Goal: Task Accomplishment & Management: Complete application form

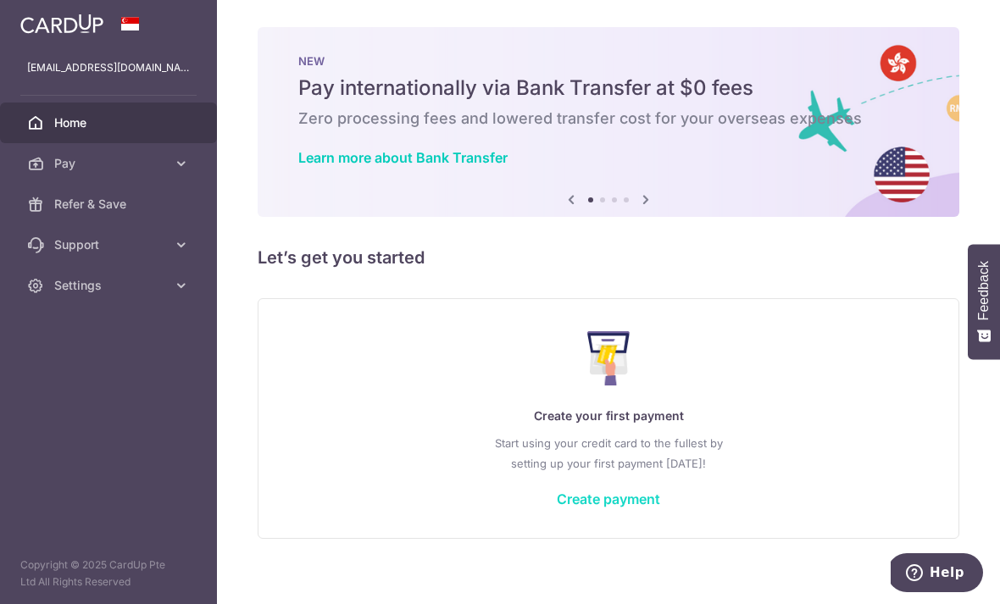
click at [557, 508] on link "Create payment" at bounding box center [608, 499] width 103 height 17
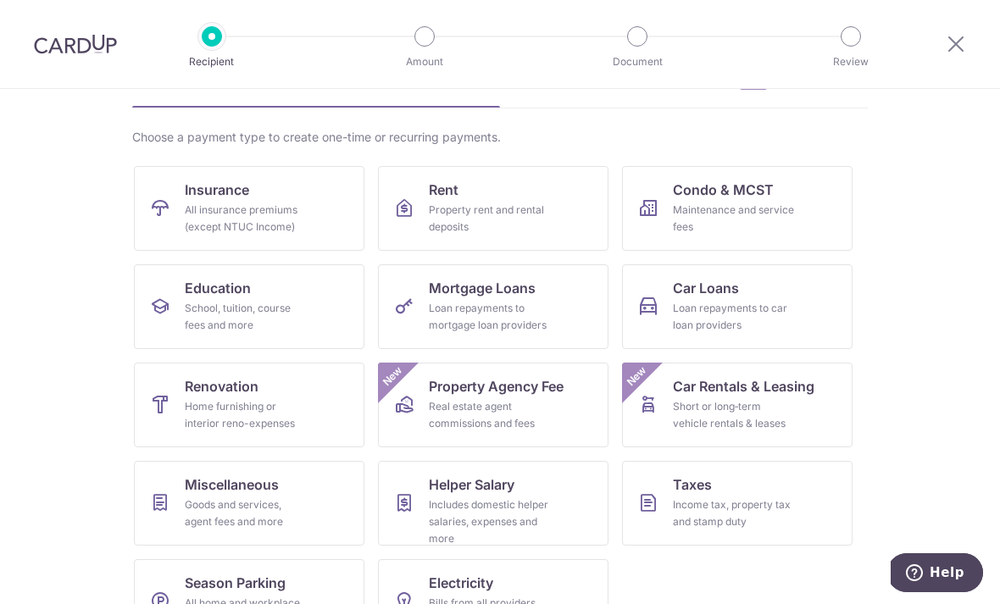
scroll to position [100, 0]
click at [286, 407] on div "Home furnishing or interior reno-expenses" at bounding box center [246, 416] width 122 height 34
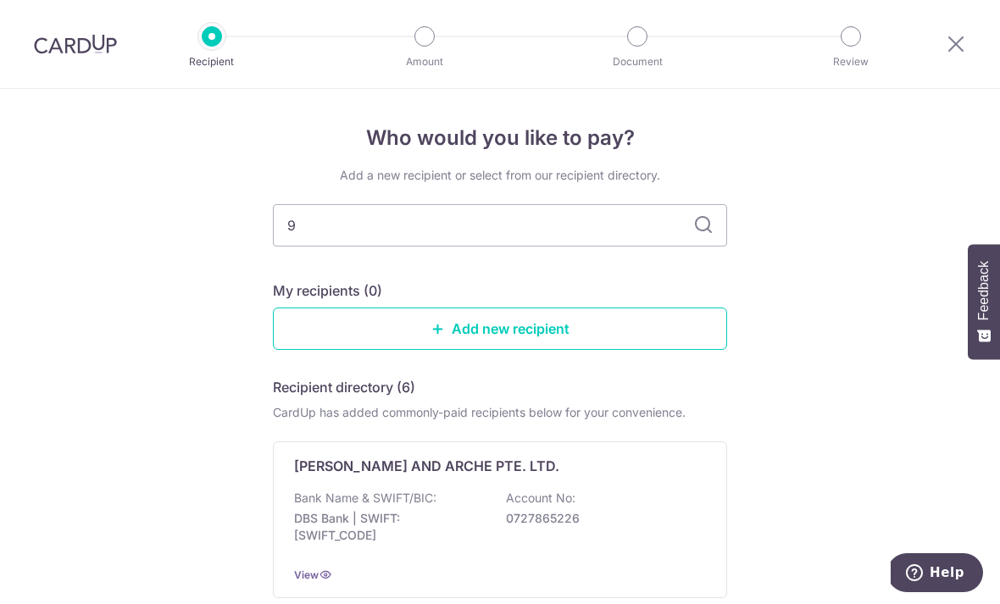
type input "90"
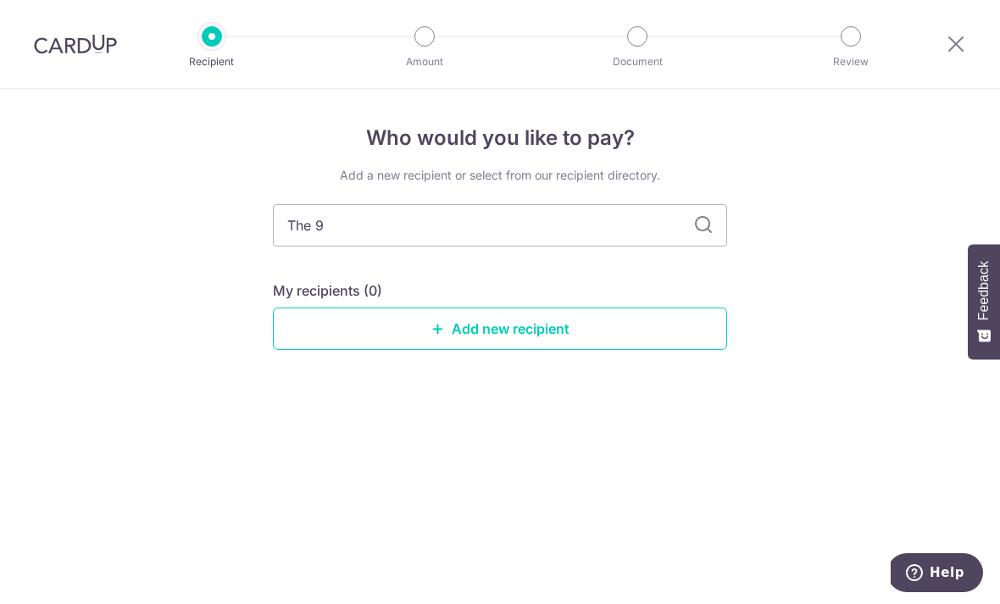
type input "The 90"
click at [608, 343] on link "Add new recipient" at bounding box center [500, 329] width 454 height 42
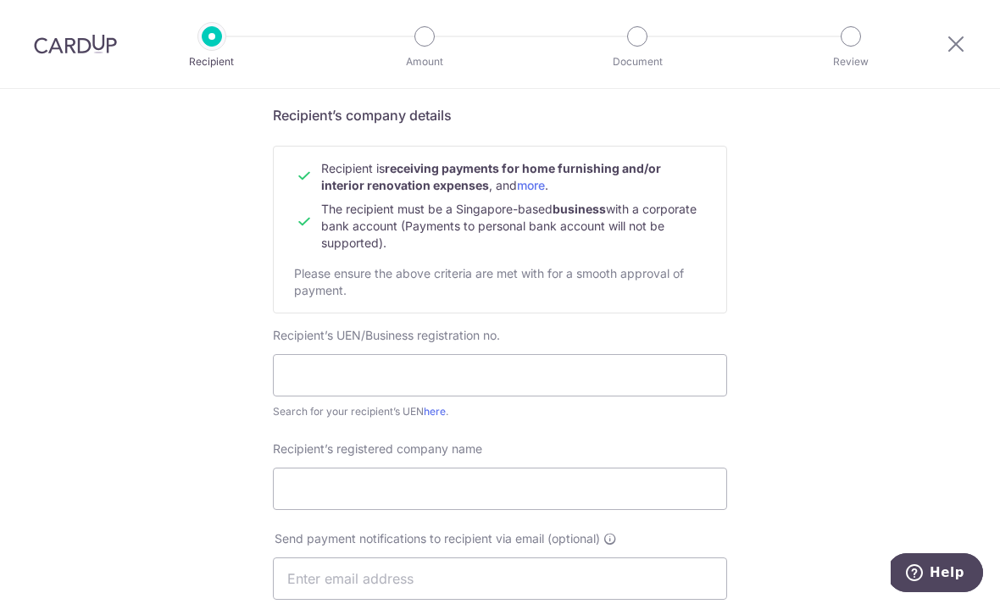
scroll to position [136, 0]
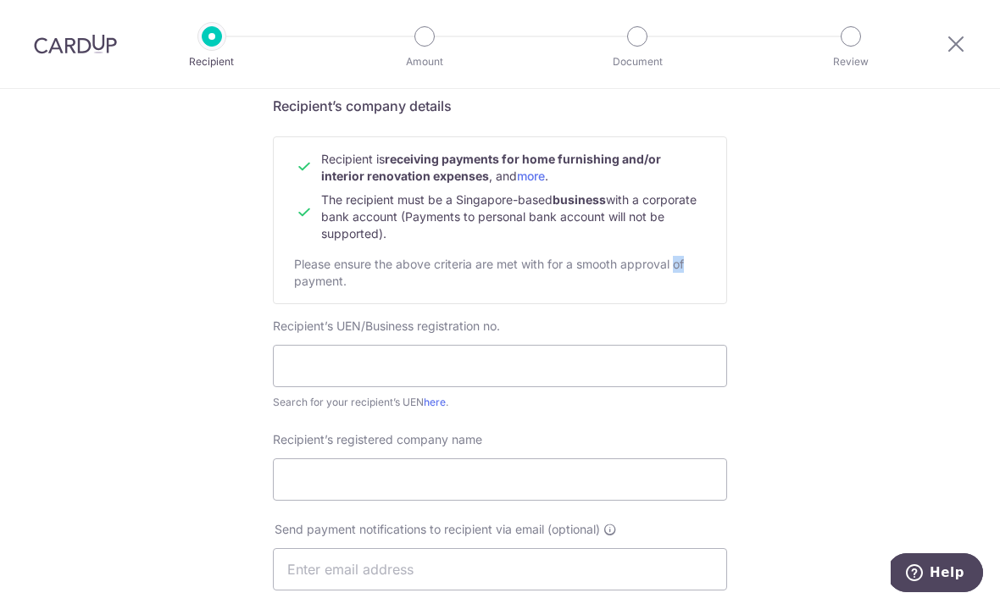
click at [858, 197] on div "Who would you like to pay? Your recipient does not need a CardUp account to rec…" at bounding box center [500, 590] width 1000 height 1275
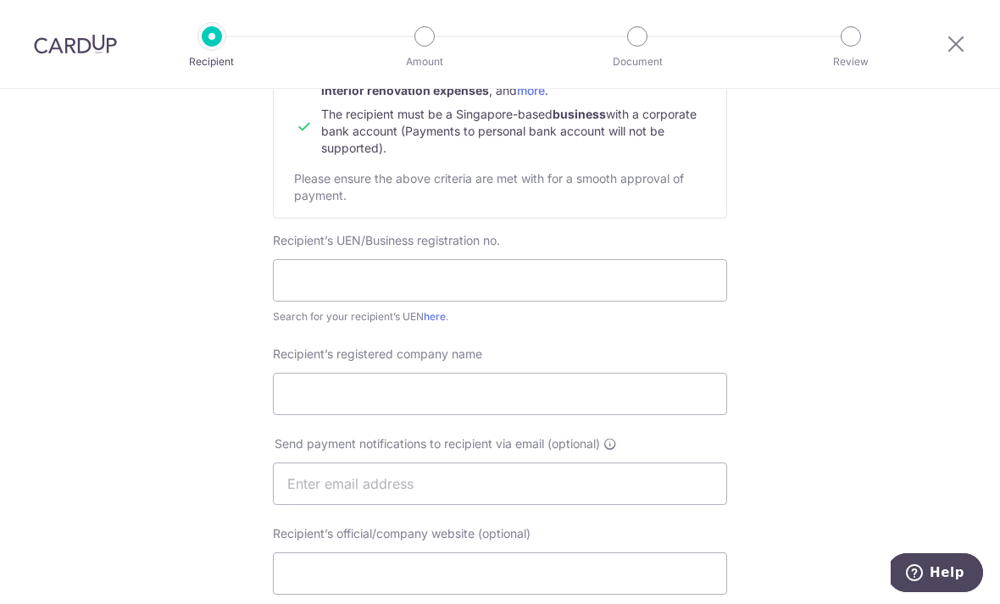
scroll to position [219, 0]
click at [671, 303] on input "text" at bounding box center [500, 282] width 454 height 42
type input "202423486N"
click at [461, 393] on input "Recipient’s registered company name" at bounding box center [500, 396] width 454 height 42
type input "t"
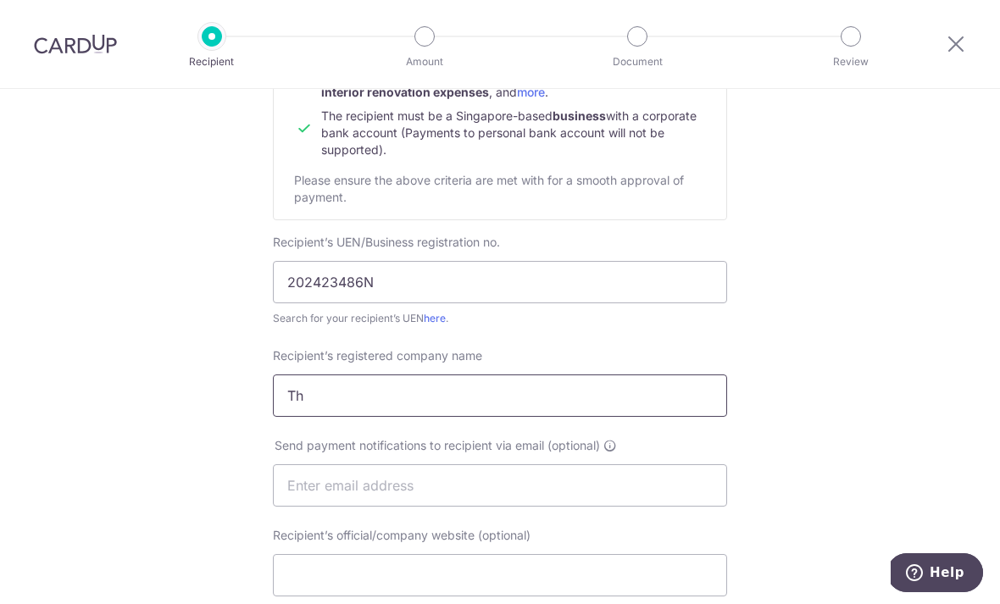
type input "T"
type input "The 90s Interior Design Pte Ltd"
click at [594, 492] on input "text" at bounding box center [500, 485] width 454 height 42
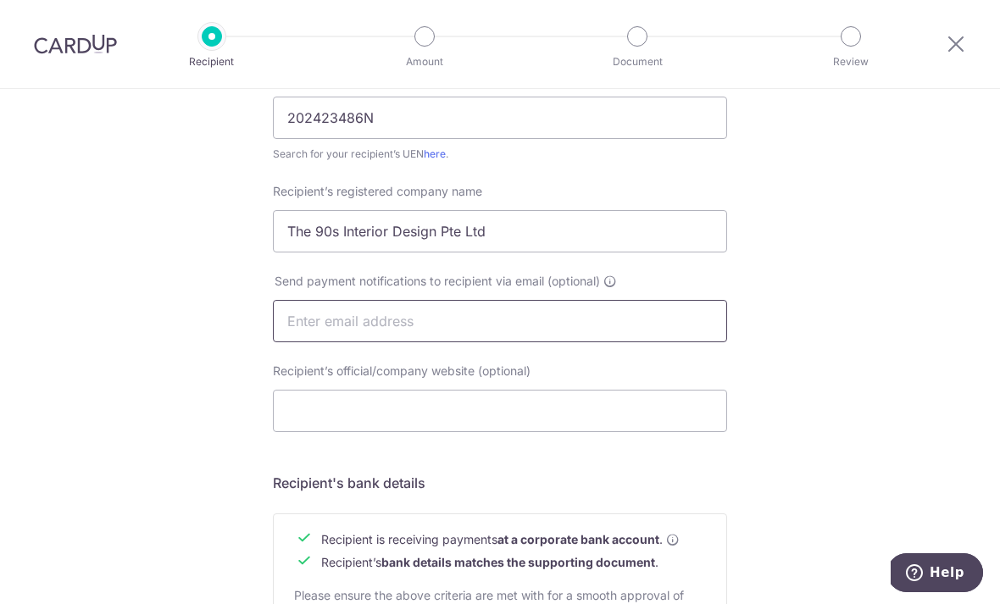
scroll to position [381, 0]
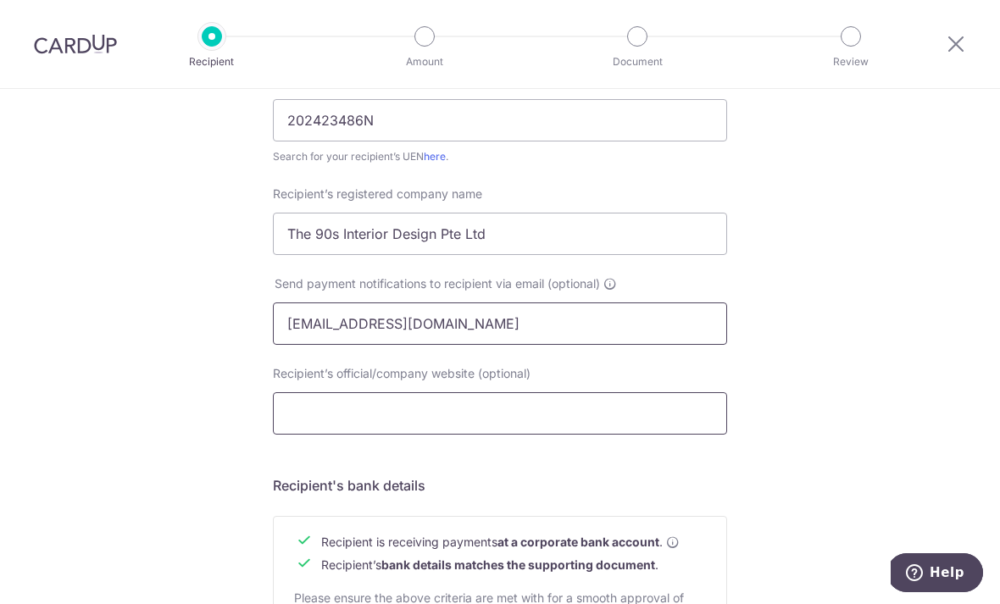
type input "admin@the90sid.com"
click at [507, 425] on input "Recipient’s official/company website (optional)" at bounding box center [500, 413] width 454 height 42
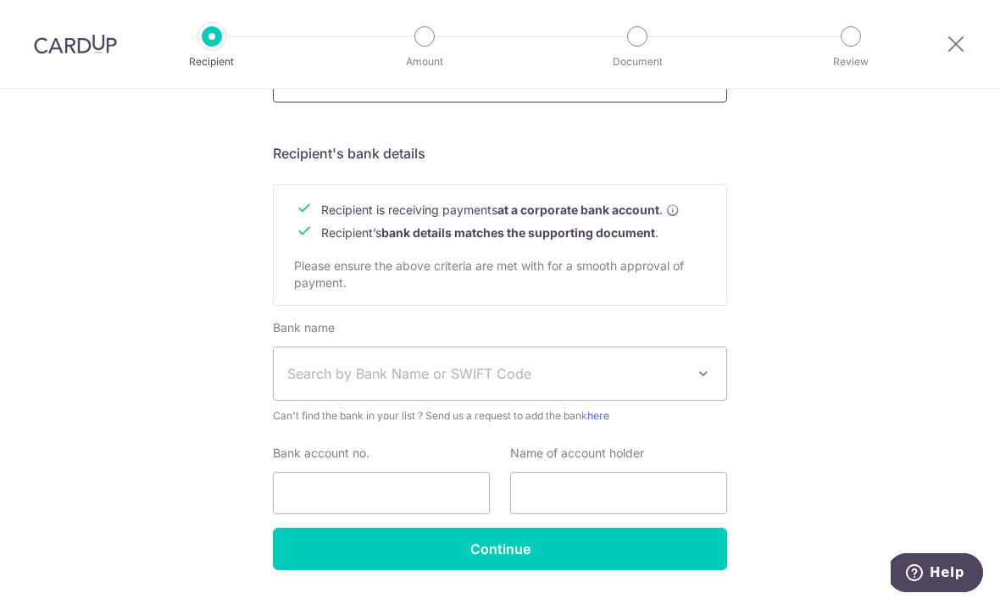
scroll to position [712, 0]
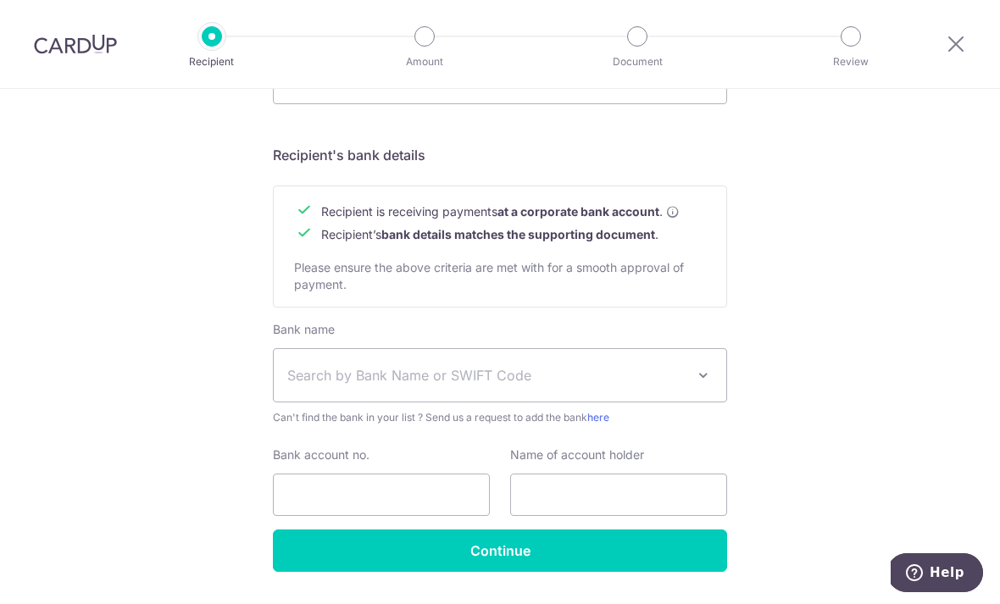
click at [642, 381] on span "Search by Bank Name or SWIFT Code" at bounding box center [486, 375] width 398 height 20
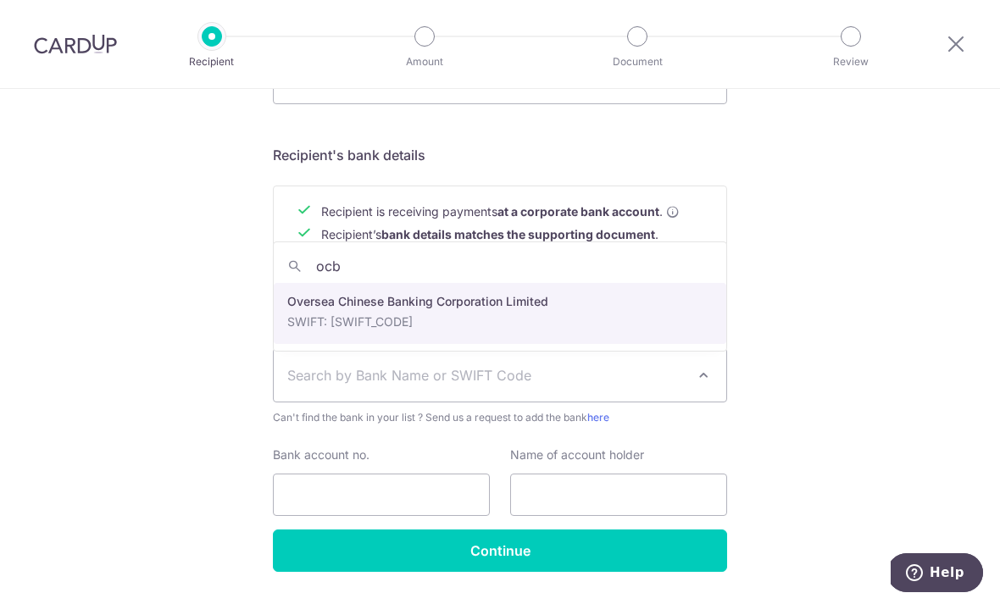
type input "ocbc"
select select "12"
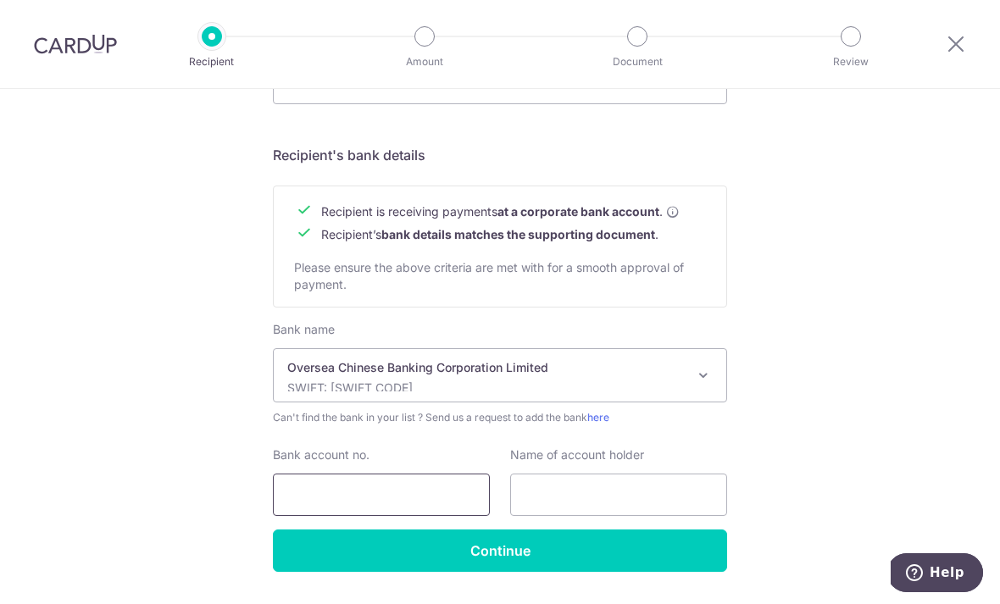
click at [447, 487] on input "Bank account no." at bounding box center [381, 495] width 217 height 42
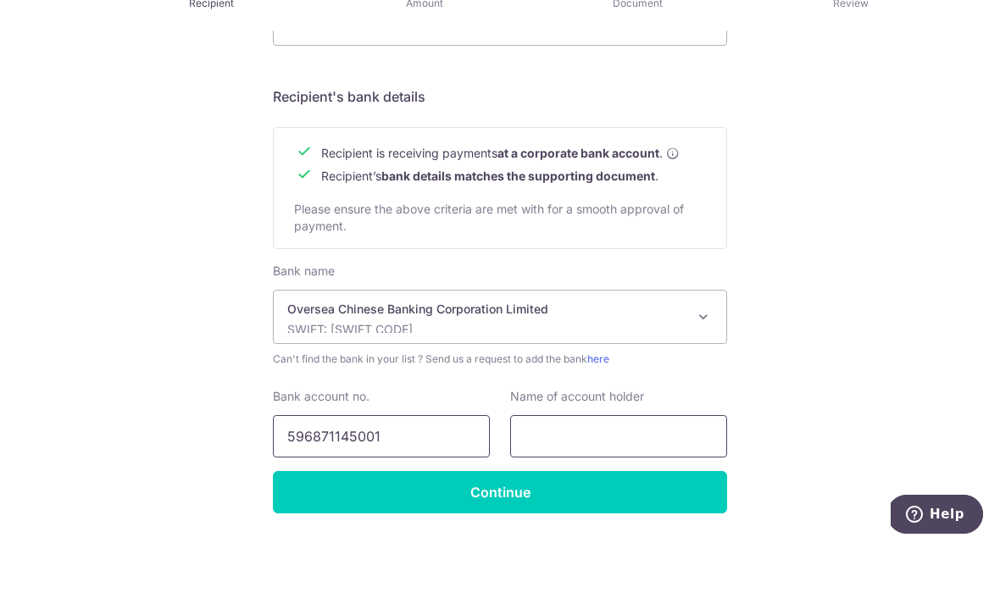
type input "596871145001"
click at [668, 474] on input "text" at bounding box center [618, 495] width 217 height 42
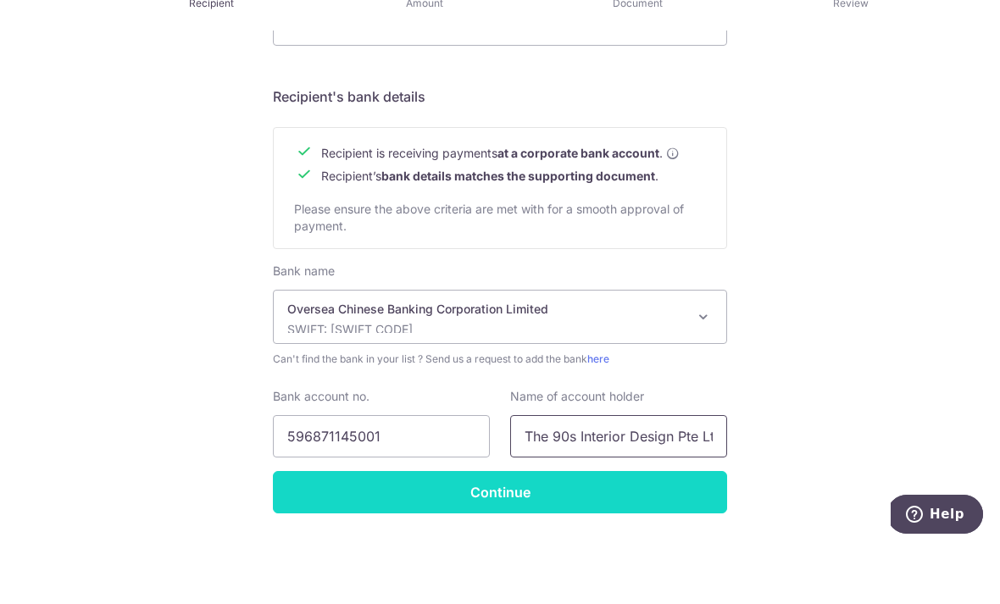
type input "The 90s Interior Design Pte Ltd"
click at [641, 530] on input "Continue" at bounding box center [500, 551] width 454 height 42
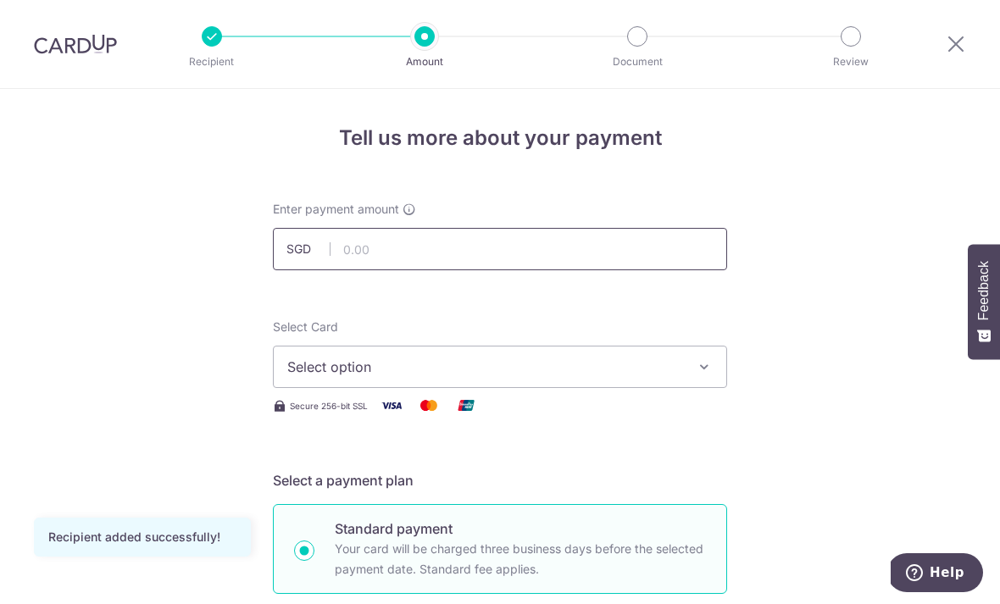
click at [642, 237] on input "text" at bounding box center [500, 249] width 454 height 42
type input "5"
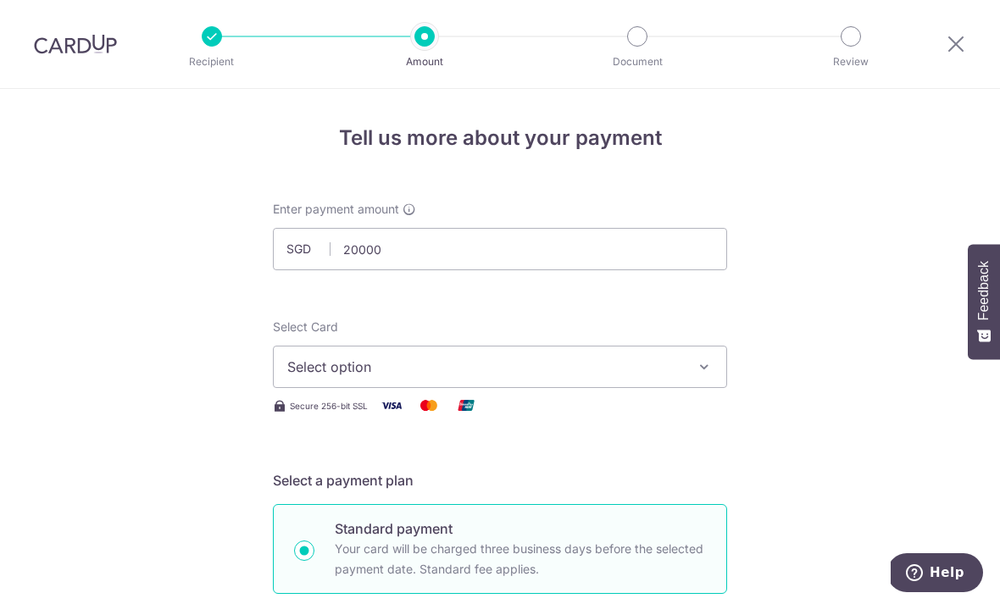
click at [413, 372] on span "Select option" at bounding box center [484, 367] width 395 height 20
type input "20,000.00"
click at [621, 422] on span "Add credit card" at bounding box center [515, 414] width 395 height 17
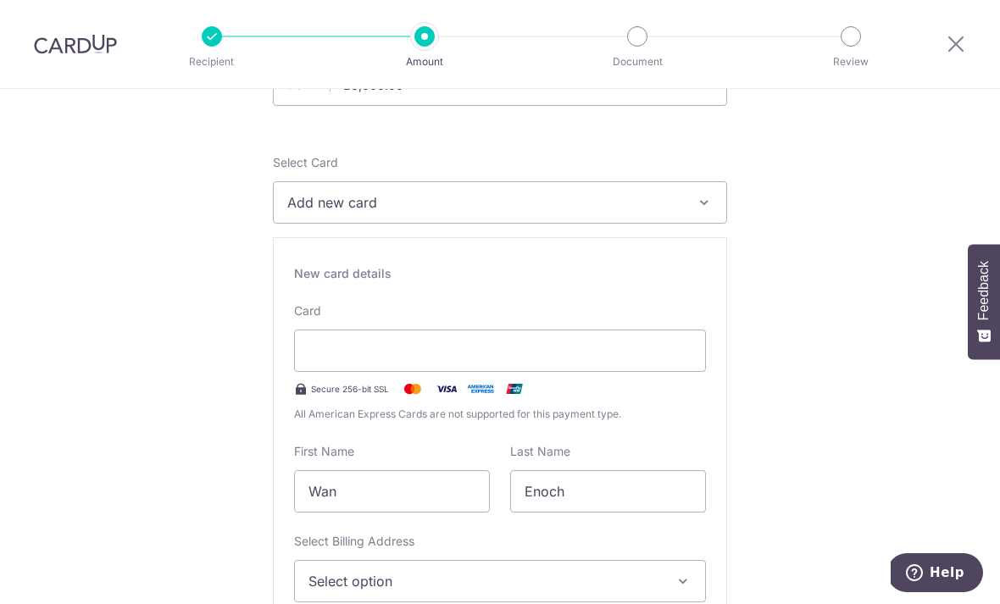
scroll to position [185, 0]
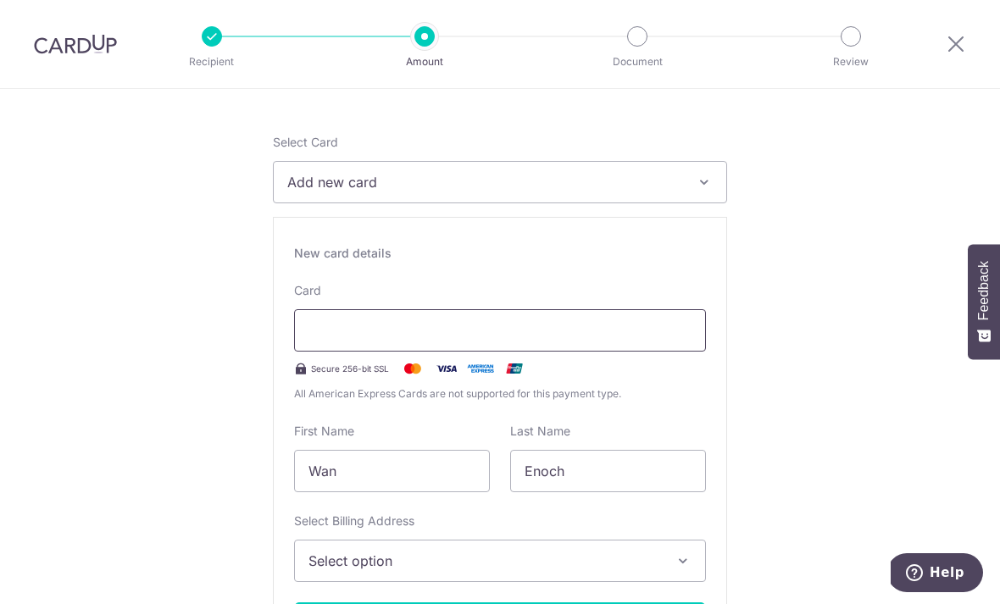
click at [346, 325] on div at bounding box center [500, 330] width 412 height 42
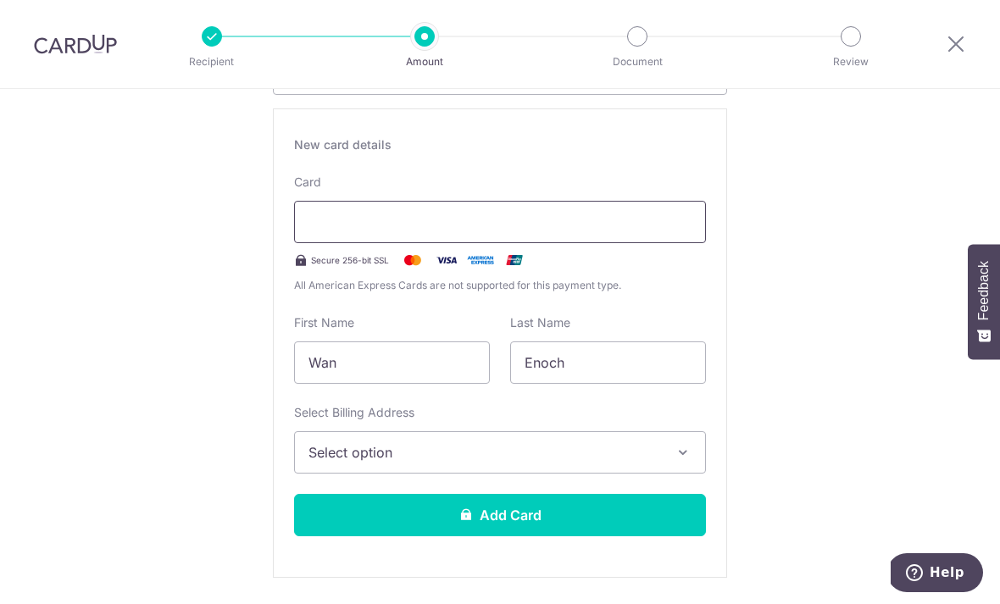
scroll to position [339, 0]
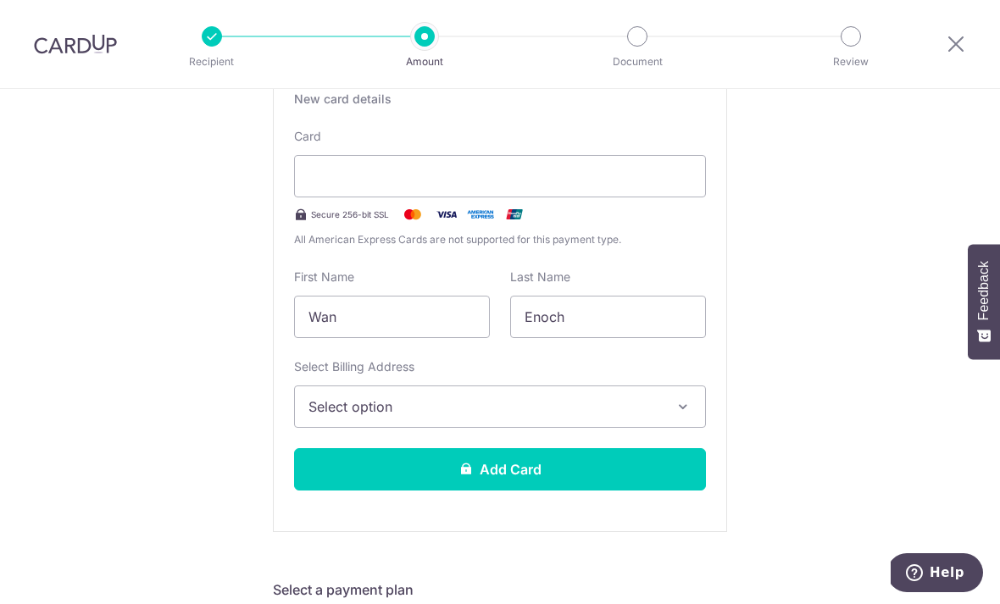
click at [339, 428] on button "Select option" at bounding box center [500, 407] width 412 height 42
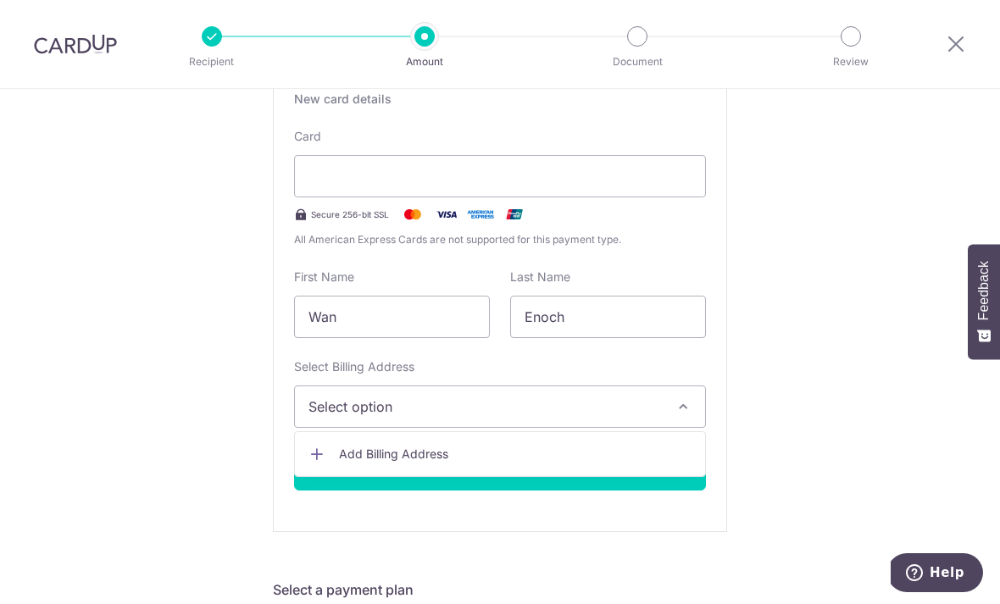
click at [330, 459] on link "Add Billing Address" at bounding box center [500, 454] width 410 height 31
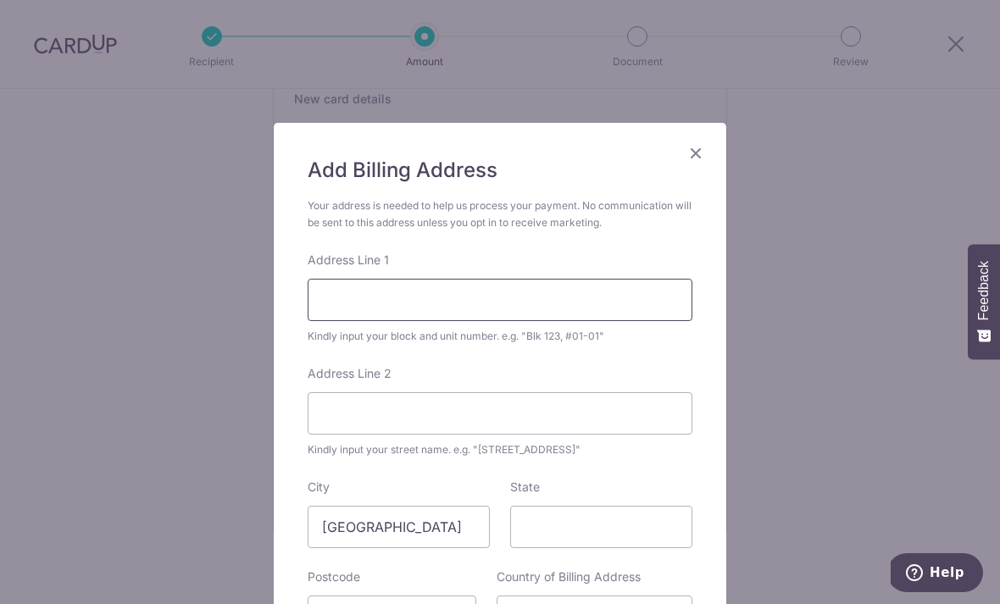
click at [348, 296] on input "Address Line 1" at bounding box center [500, 300] width 385 height 42
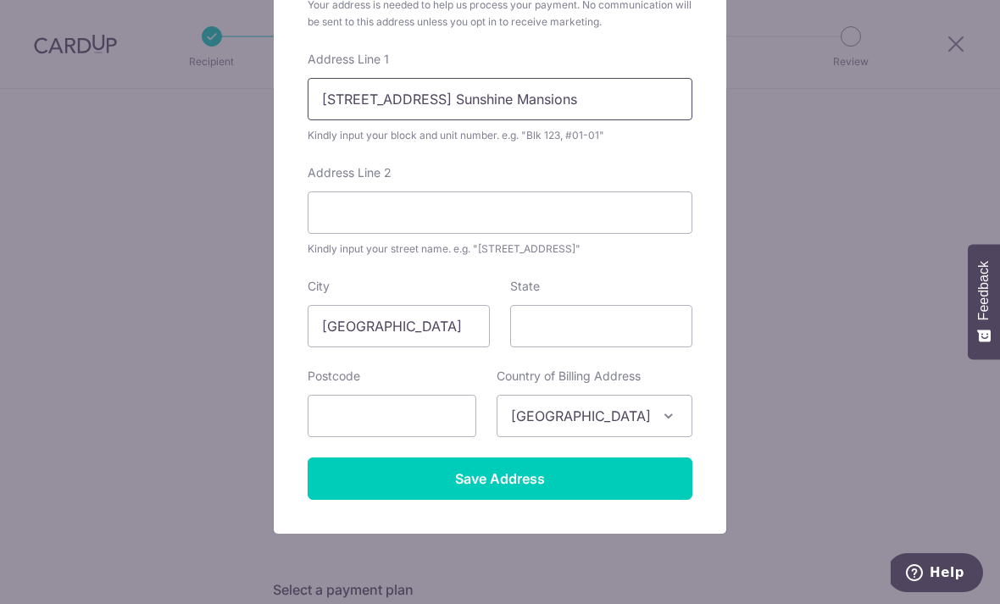
scroll to position [198, 0]
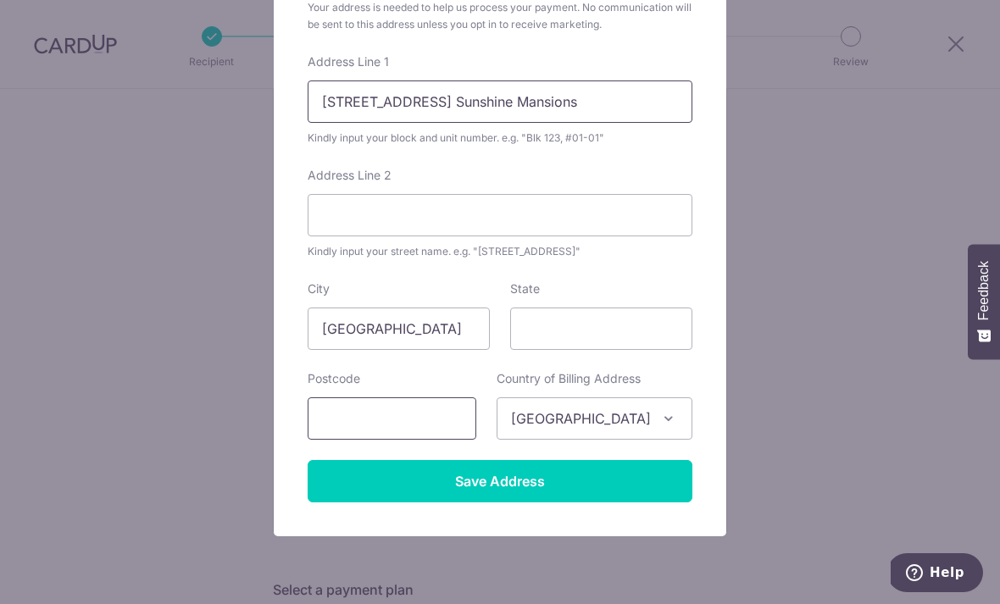
type input "289 Joo Chiat Place, #02-04 Sunshine Mansions"
click at [445, 413] on input "text" at bounding box center [392, 418] width 169 height 42
type input "427970"
click at [633, 327] on input "State" at bounding box center [601, 329] width 182 height 42
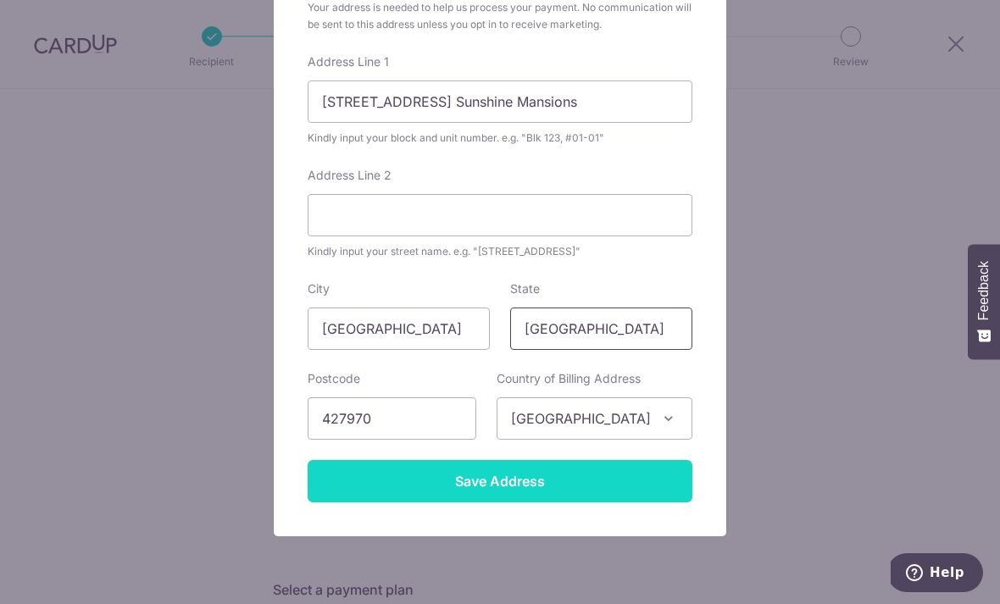
type input "[GEOGRAPHIC_DATA]"
click at [575, 483] on input "Save Address" at bounding box center [500, 481] width 385 height 42
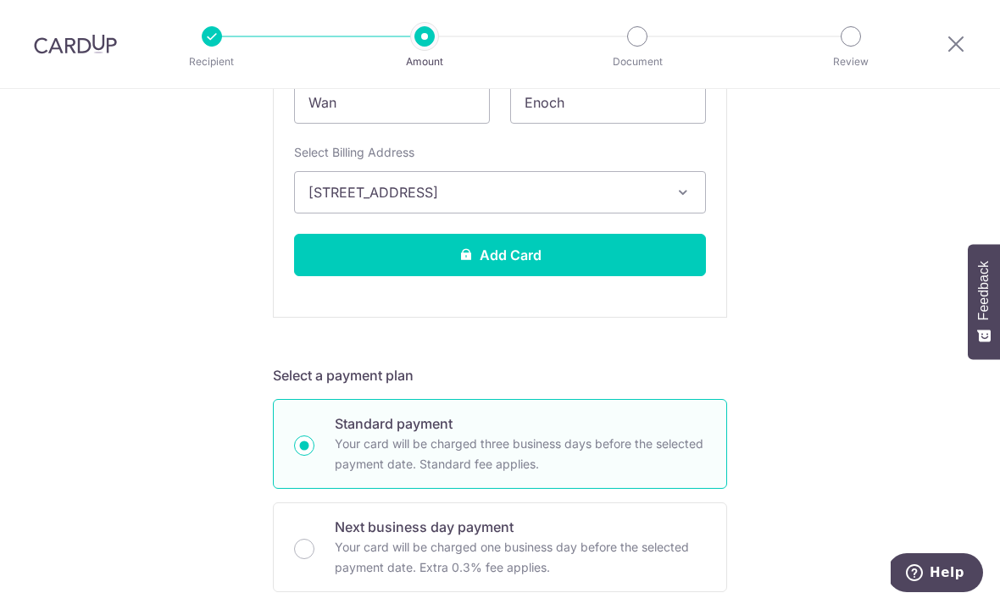
scroll to position [555, 0]
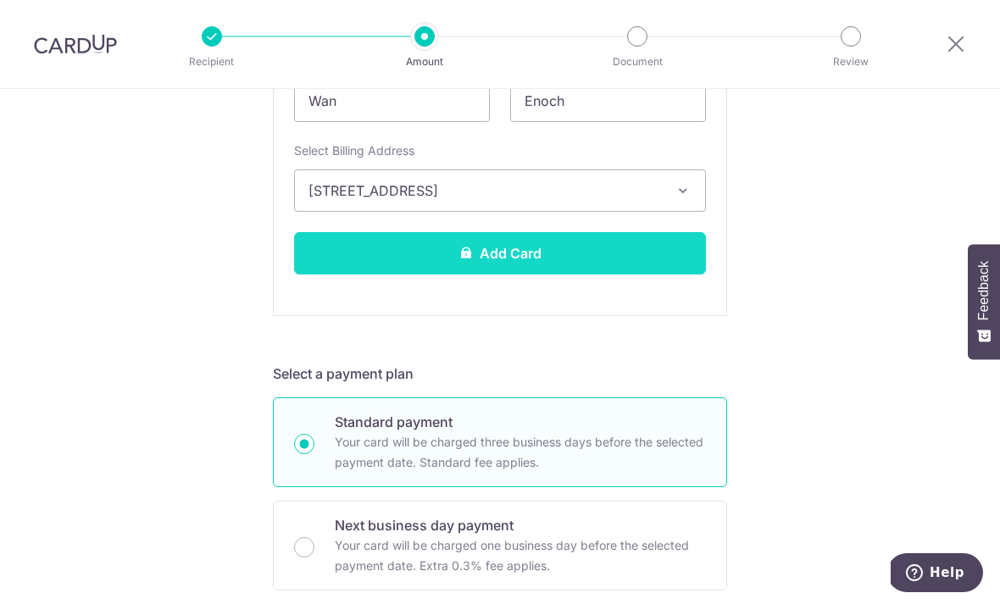
click at [642, 261] on button "Add Card" at bounding box center [500, 253] width 412 height 42
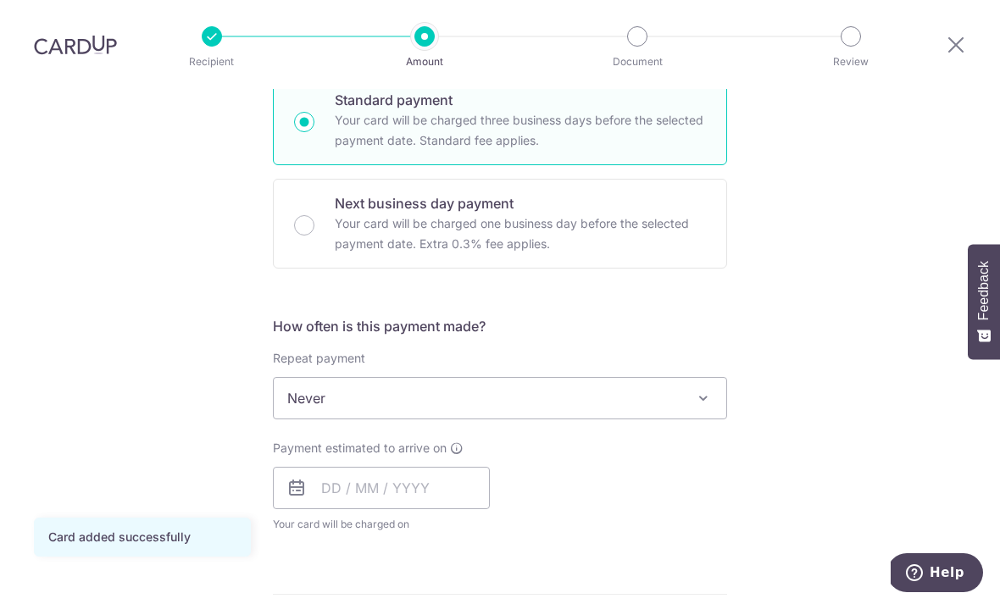
scroll to position [519, 0]
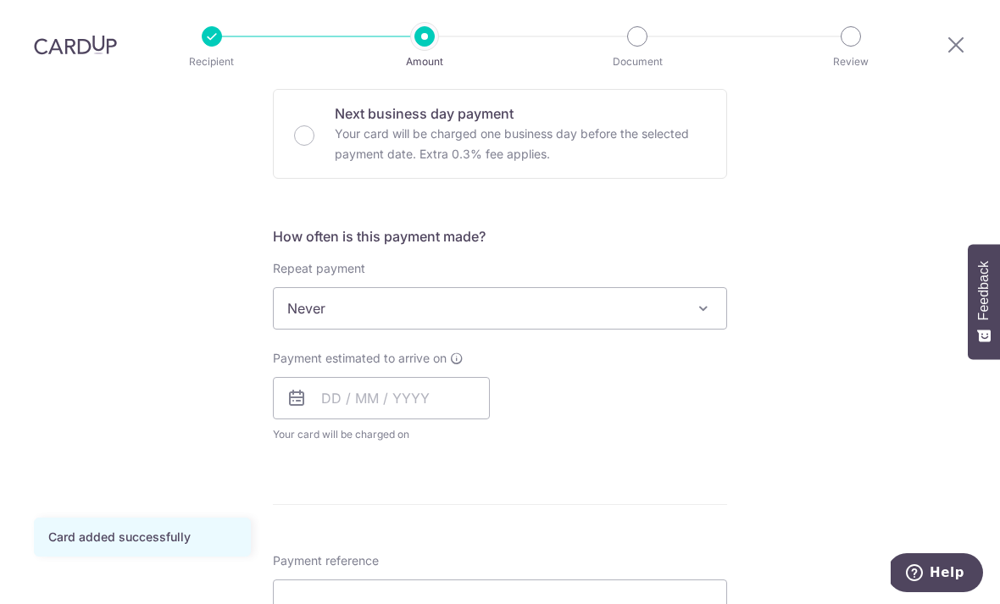
click at [697, 287] on span "Never" at bounding box center [500, 308] width 454 height 42
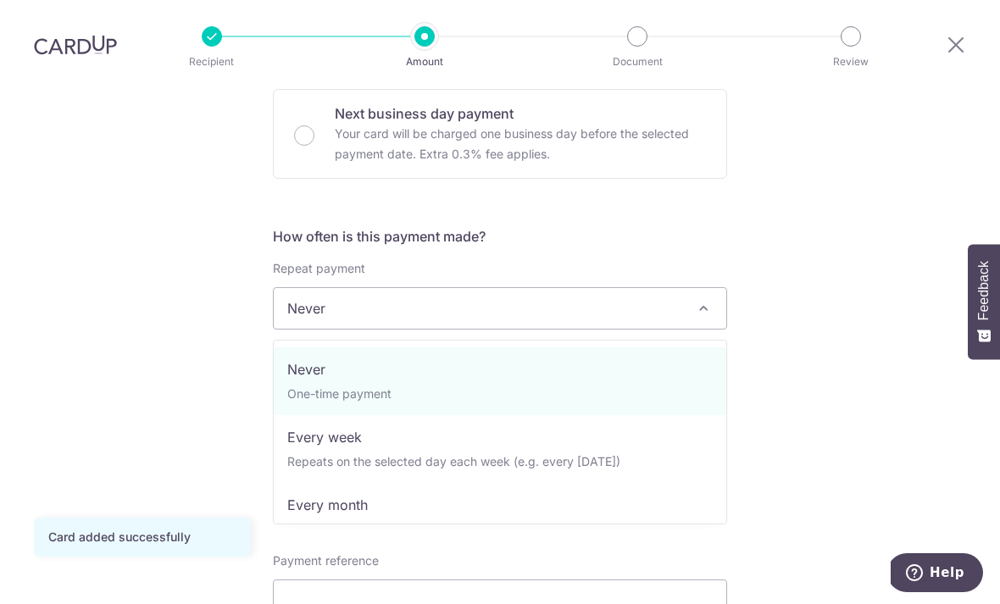
select select "2"
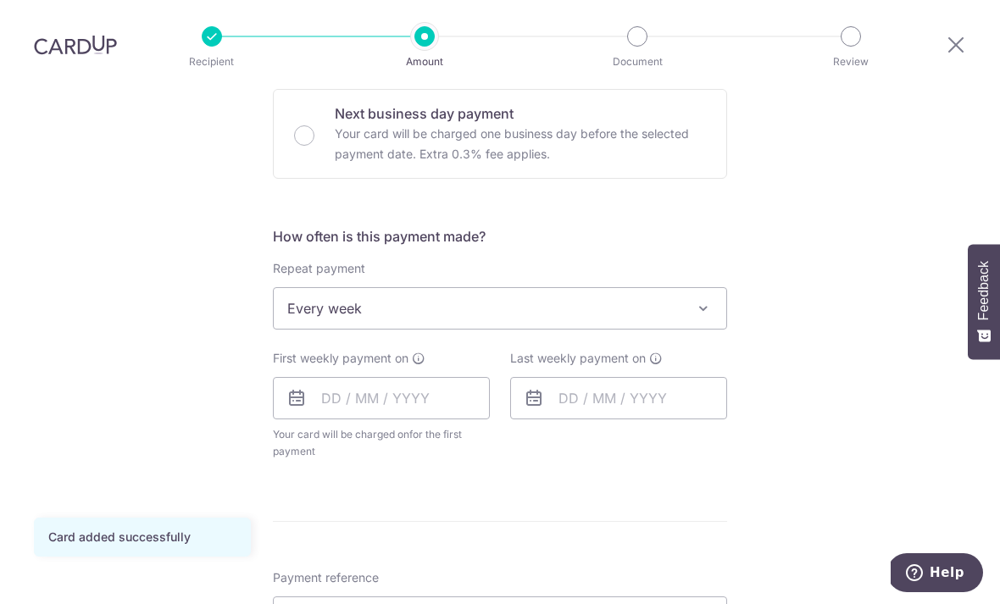
click at [703, 298] on span at bounding box center [703, 308] width 20 height 20
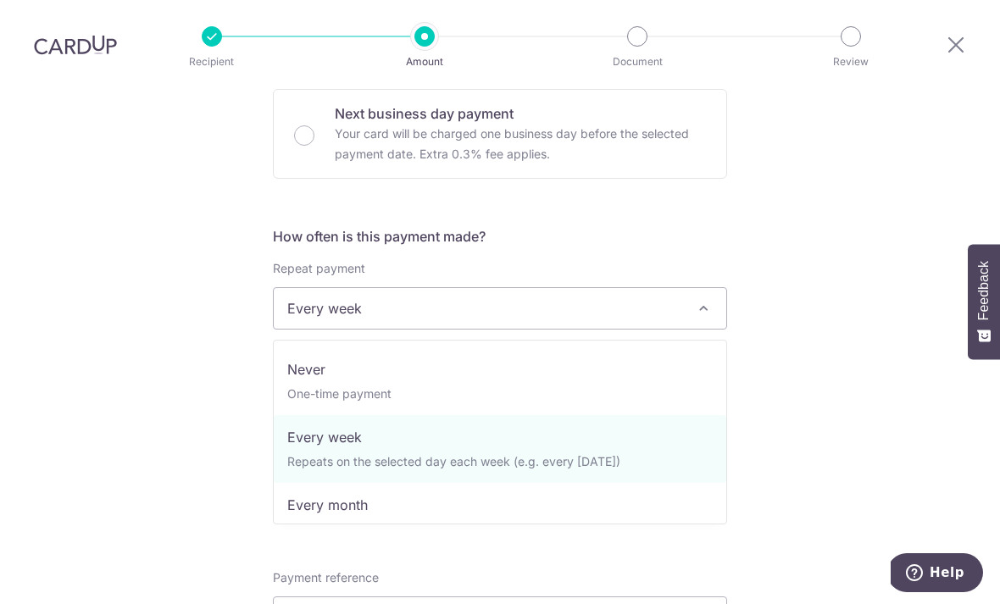
click at [851, 295] on div "Tell us more about your payment Enter payment amount SGD 20,000.00 20000.00 Car…" at bounding box center [500, 402] width 1000 height 1664
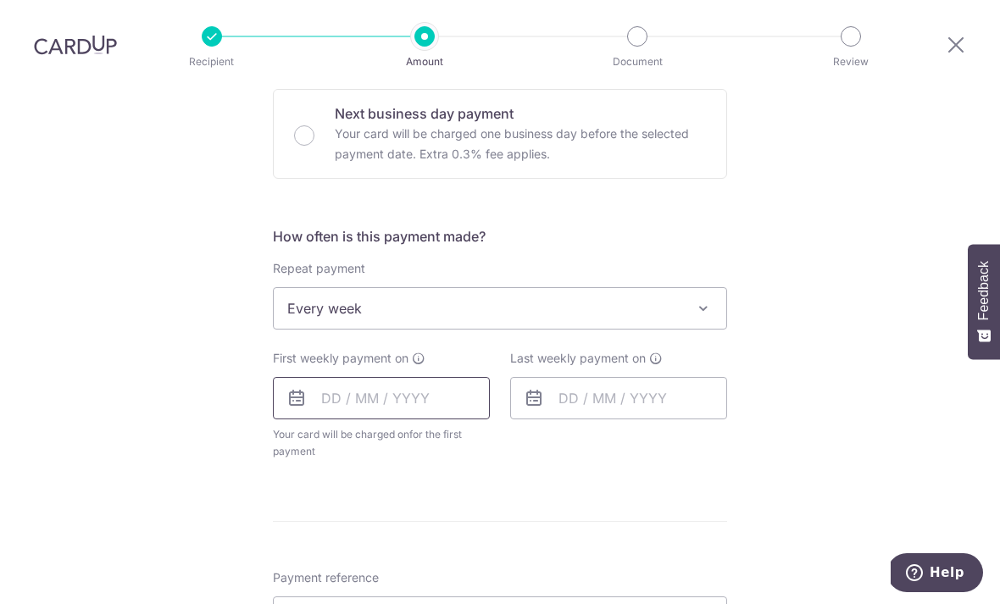
click at [421, 377] on input "text" at bounding box center [381, 398] width 217 height 42
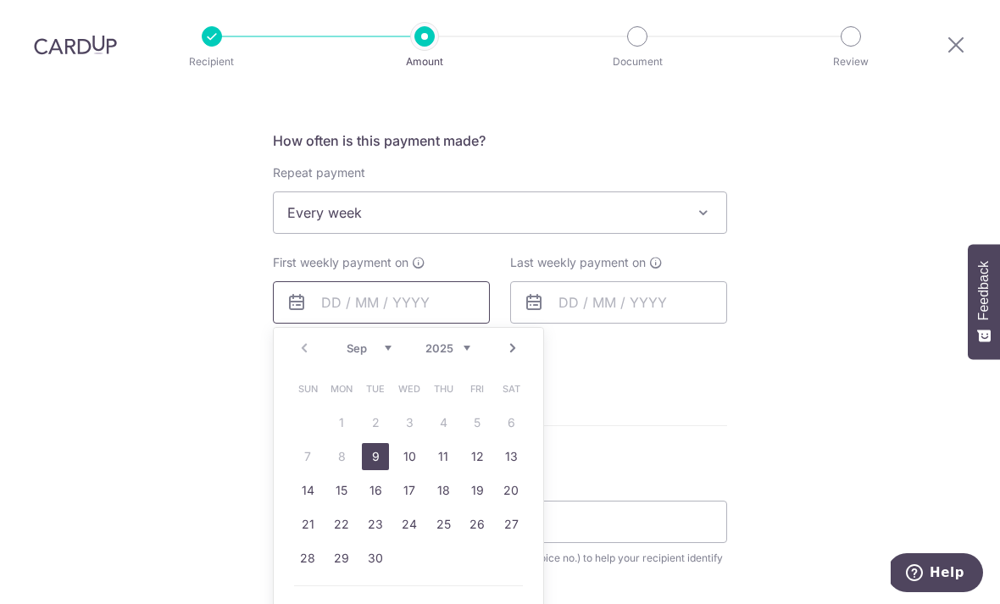
scroll to position [621, 0]
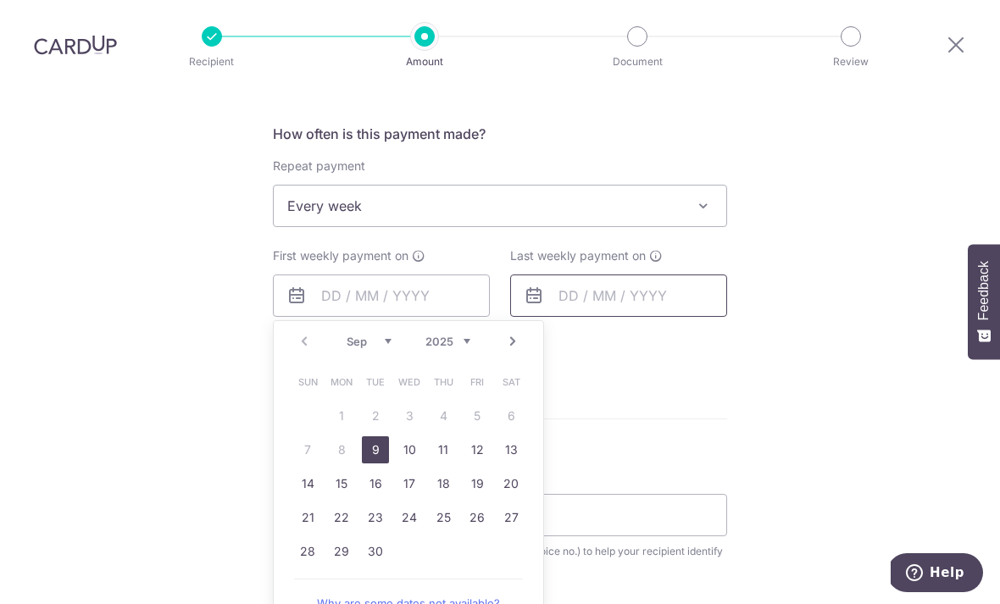
click at [664, 275] on input "text" at bounding box center [618, 296] width 217 height 42
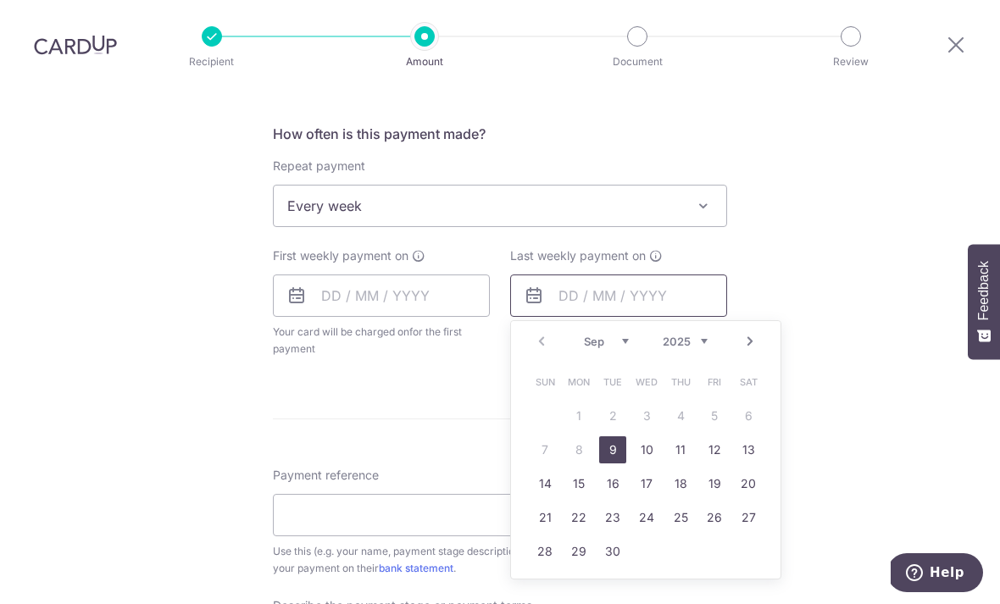
scroll to position [716, 0]
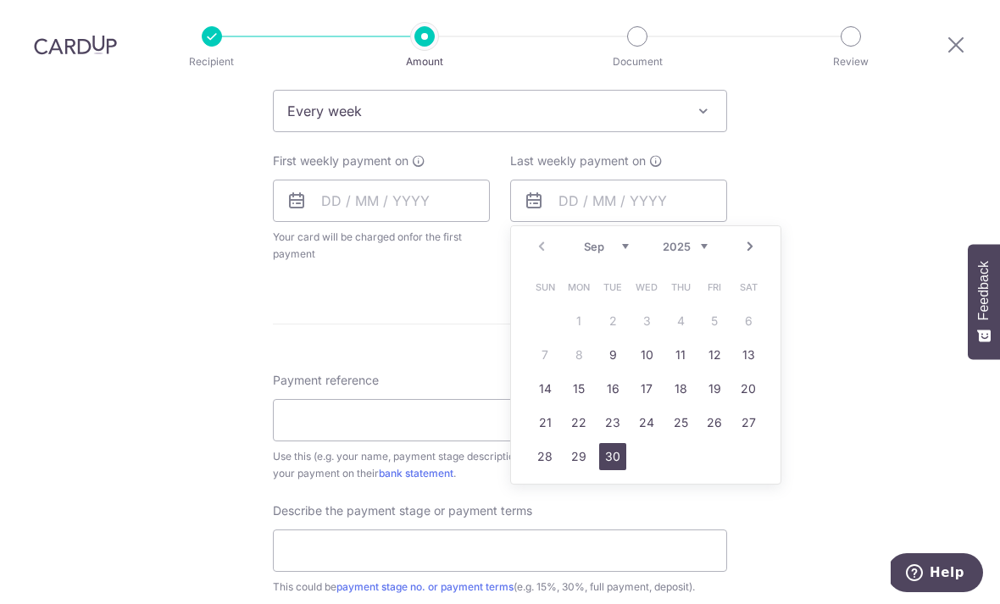
click at [619, 443] on link "30" at bounding box center [612, 456] width 27 height 27
type input "[DATE]"
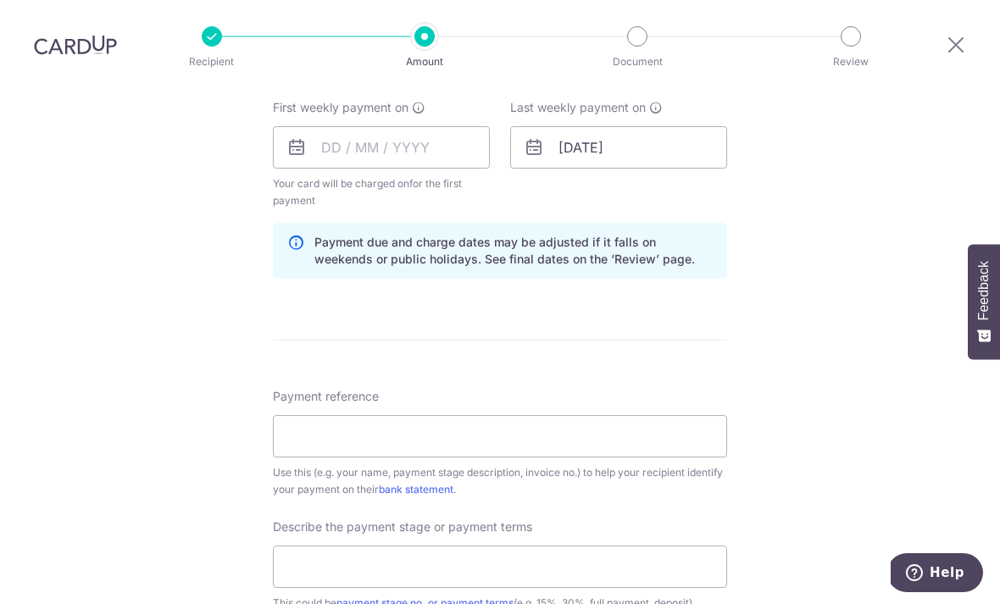
scroll to position [769, 0]
click at [672, 416] on input "Payment reference" at bounding box center [500, 437] width 454 height 42
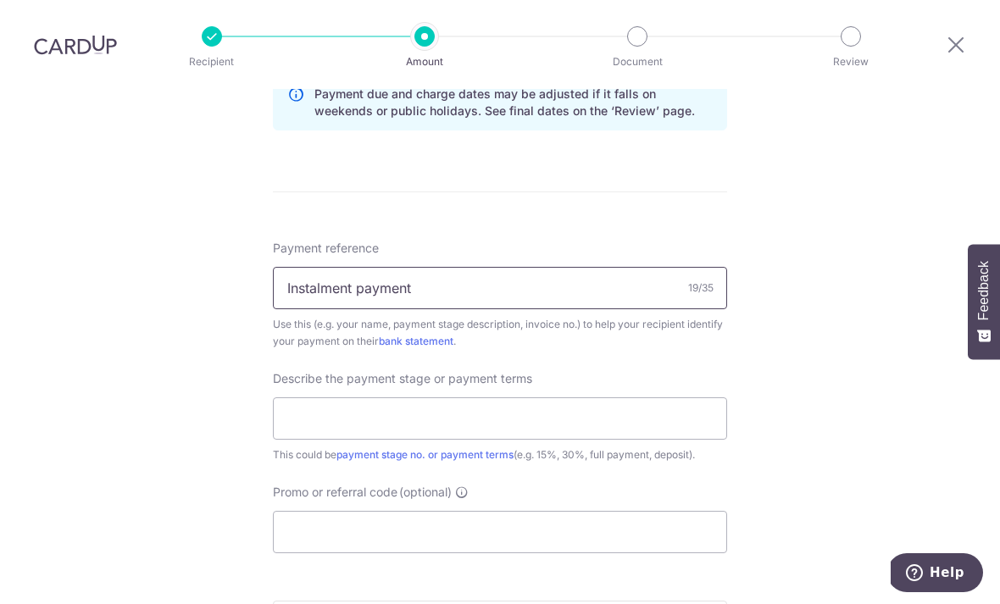
scroll to position [917, 0]
type input "Instalment payment"
click at [638, 398] on input "text" at bounding box center [500, 419] width 454 height 42
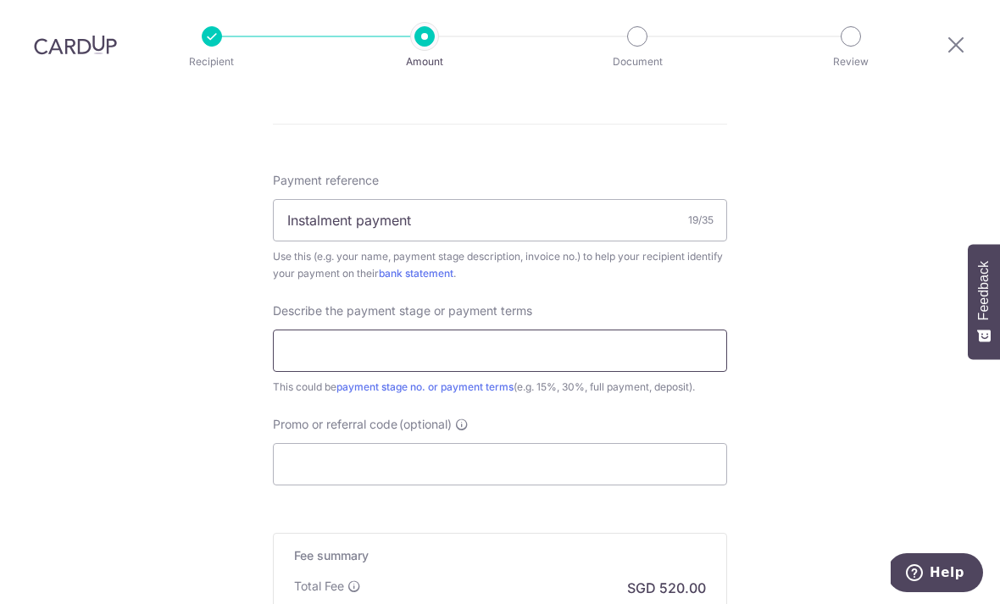
scroll to position [986, 0]
click at [545, 442] on input "Promo or referral code (optional)" at bounding box center [500, 463] width 454 height 42
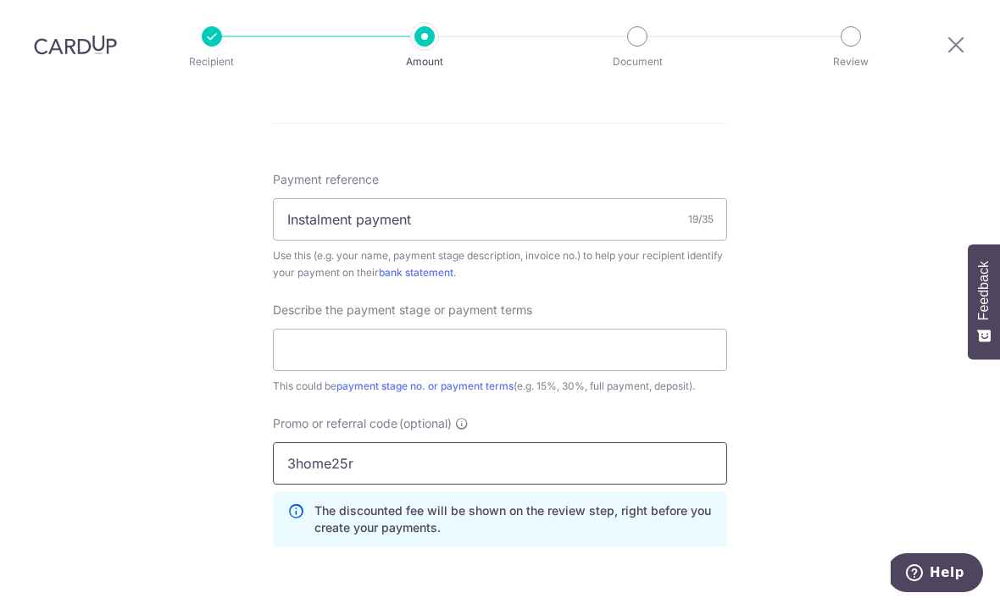
type input "3home25r"
click at [819, 381] on div "Tell us more about your payment Enter payment amount SGD 20,000.00 20000.00 Car…" at bounding box center [500, 7] width 1000 height 1809
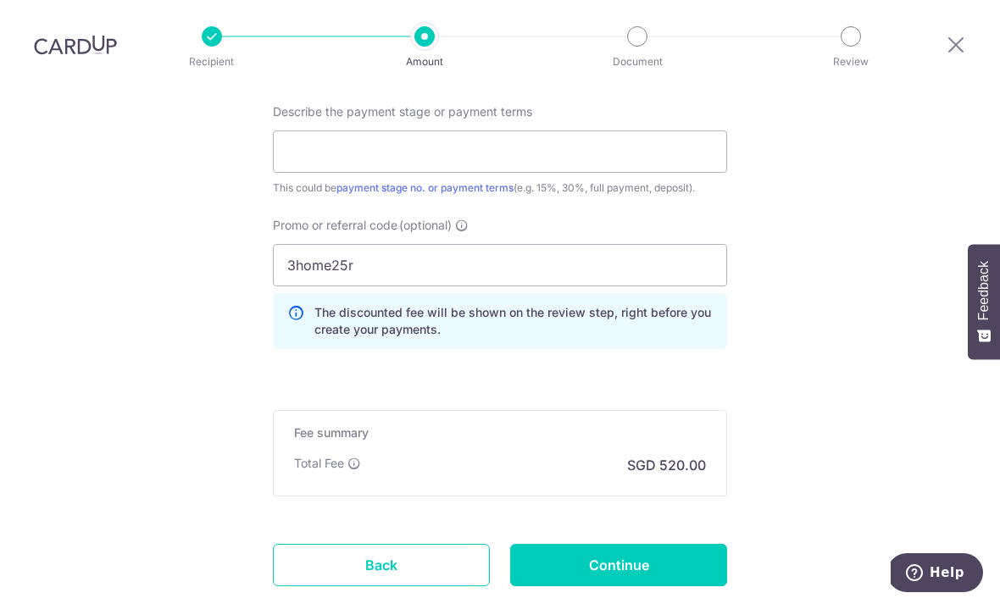
scroll to position [1184, 0]
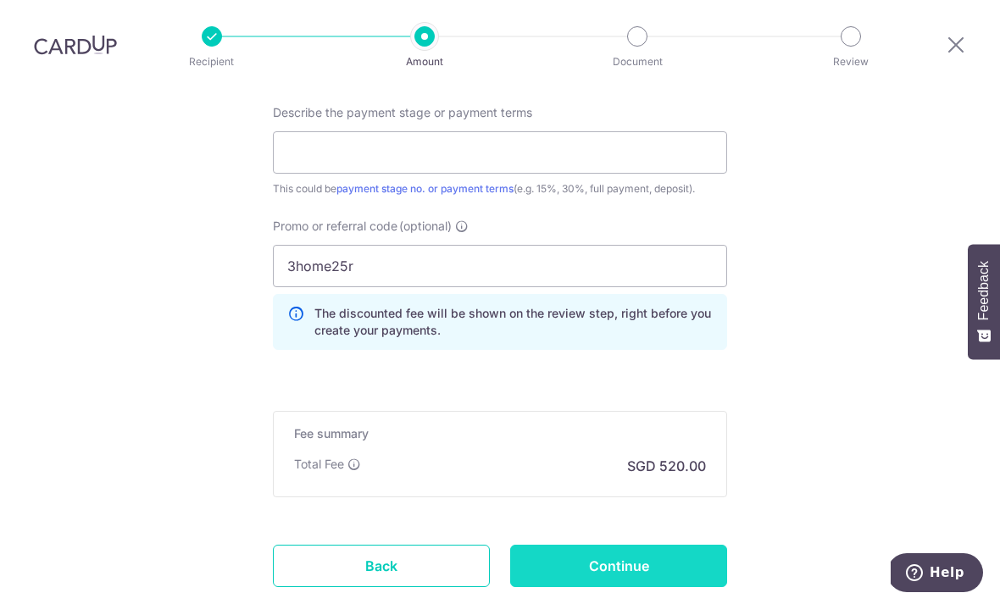
click at [647, 545] on input "Continue" at bounding box center [618, 566] width 217 height 42
type input "Create Schedule"
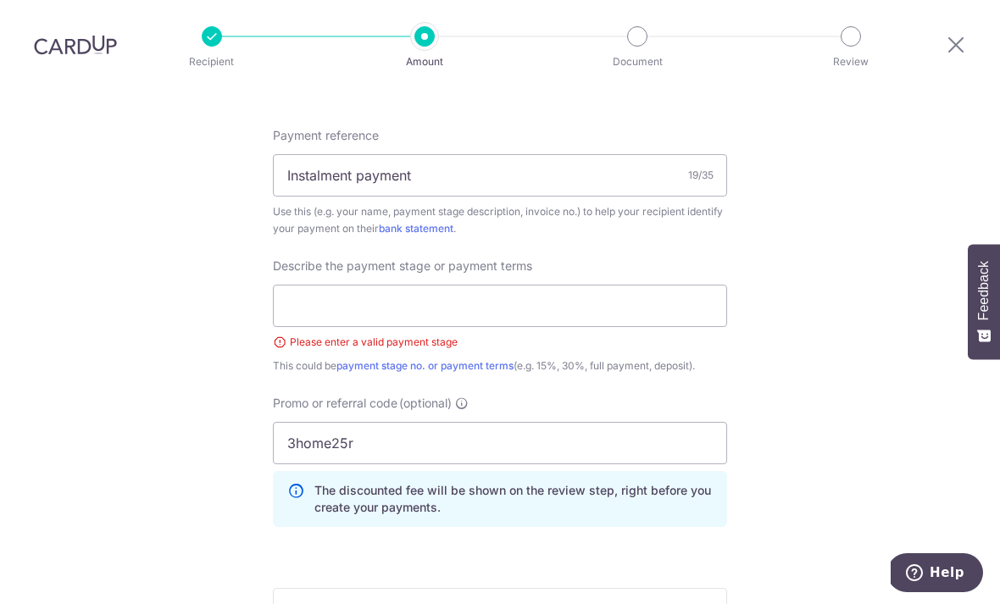
scroll to position [987, 0]
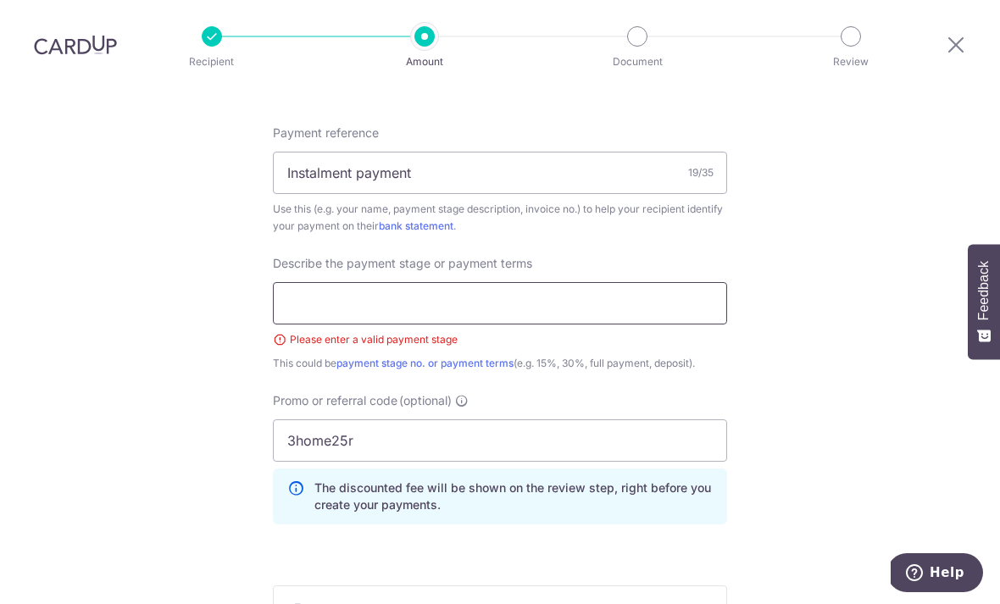
click at [311, 282] on input "text" at bounding box center [500, 303] width 454 height 42
type input "Instalment"
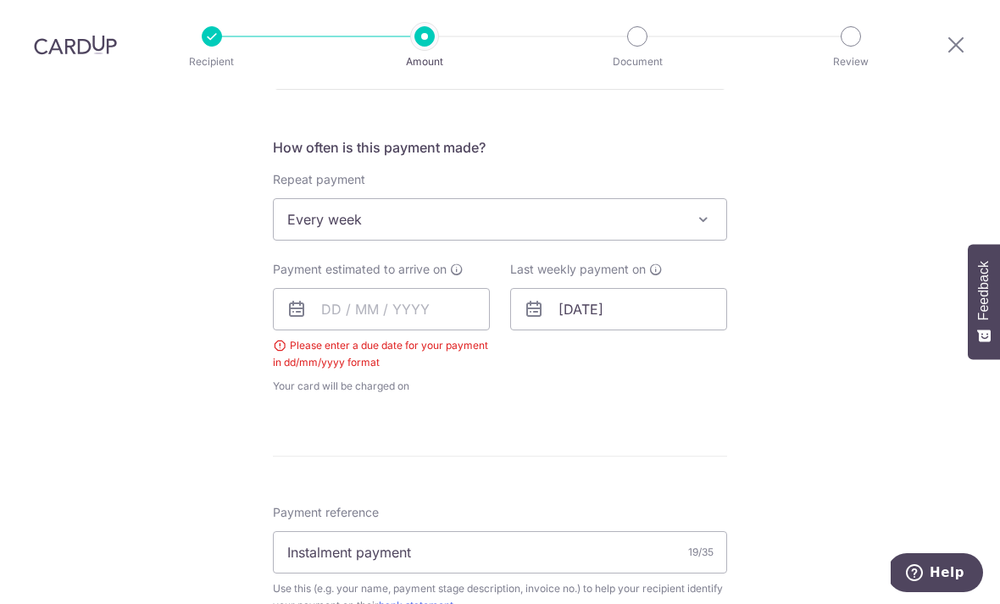
scroll to position [611, 0]
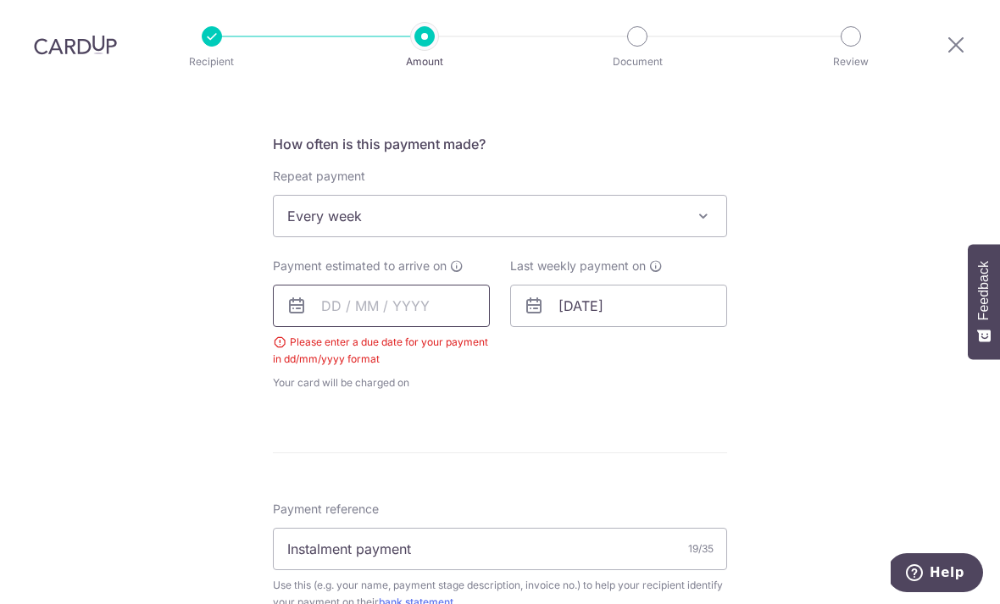
click at [418, 285] on input "text" at bounding box center [381, 306] width 217 height 42
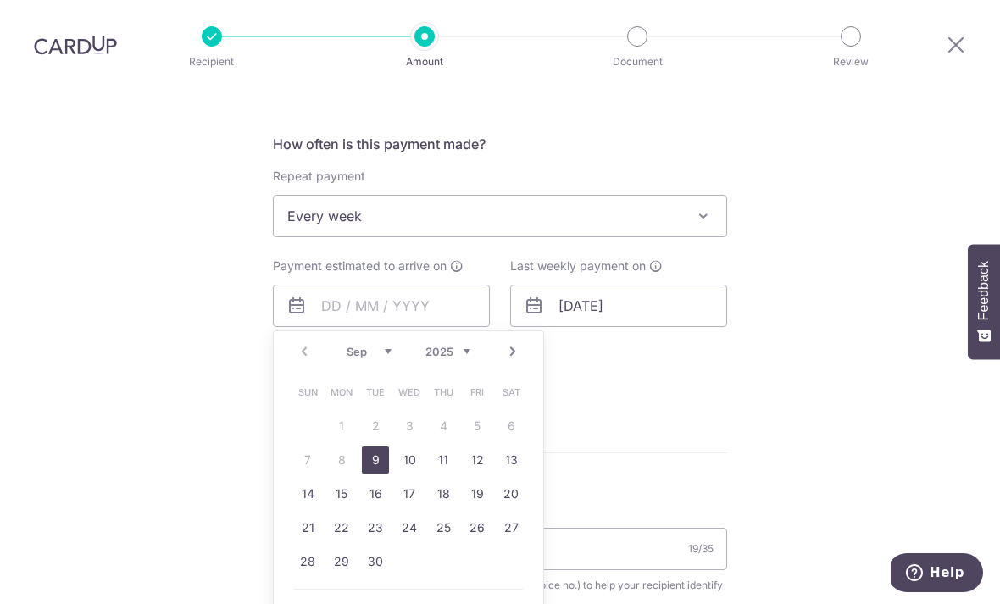
click at [407, 447] on link "10" at bounding box center [409, 460] width 27 height 27
type input "[DATE]"
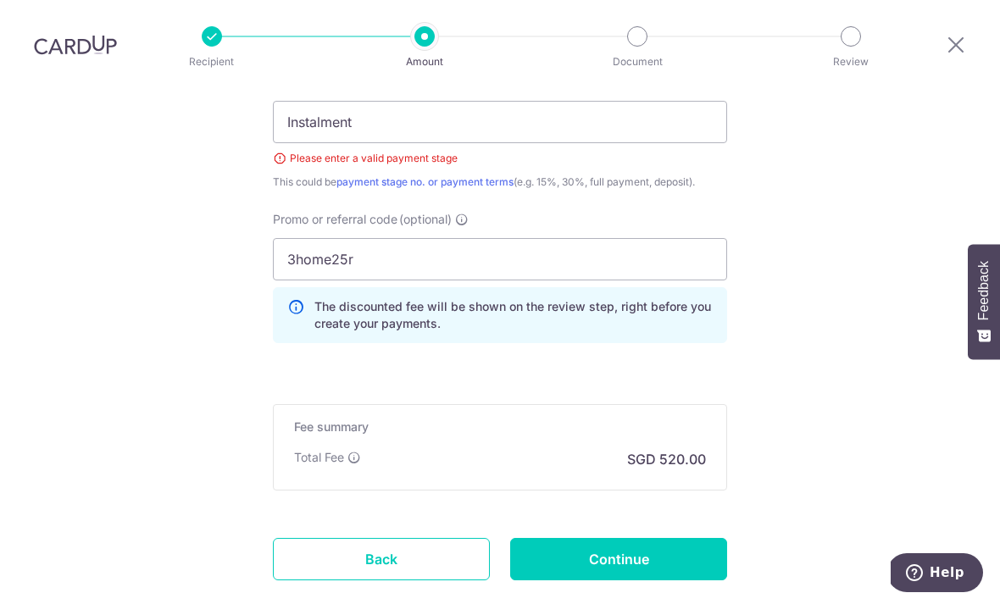
scroll to position [1199, 0]
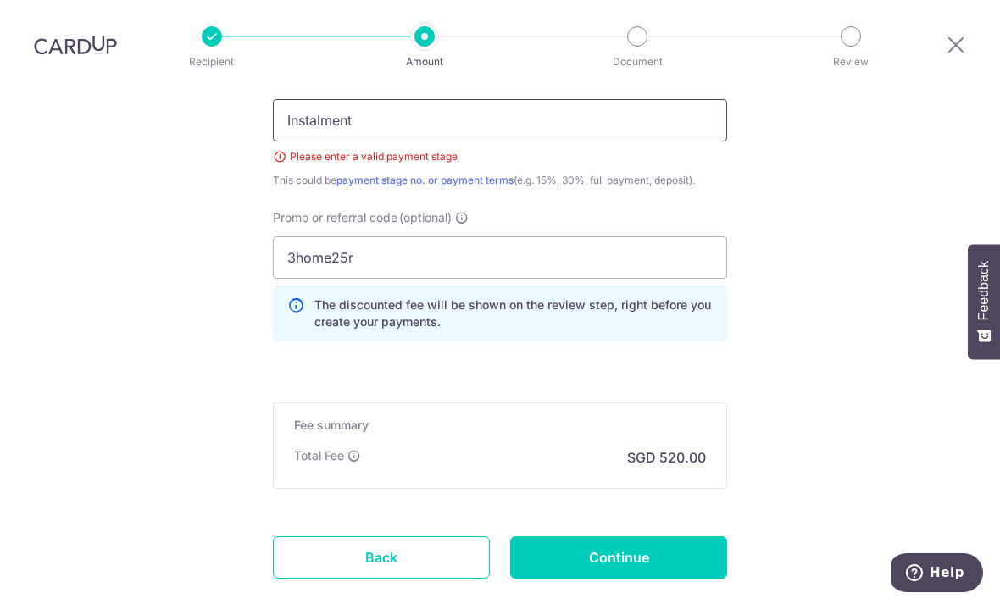
click at [647, 99] on input "Instalment" at bounding box center [500, 120] width 454 height 42
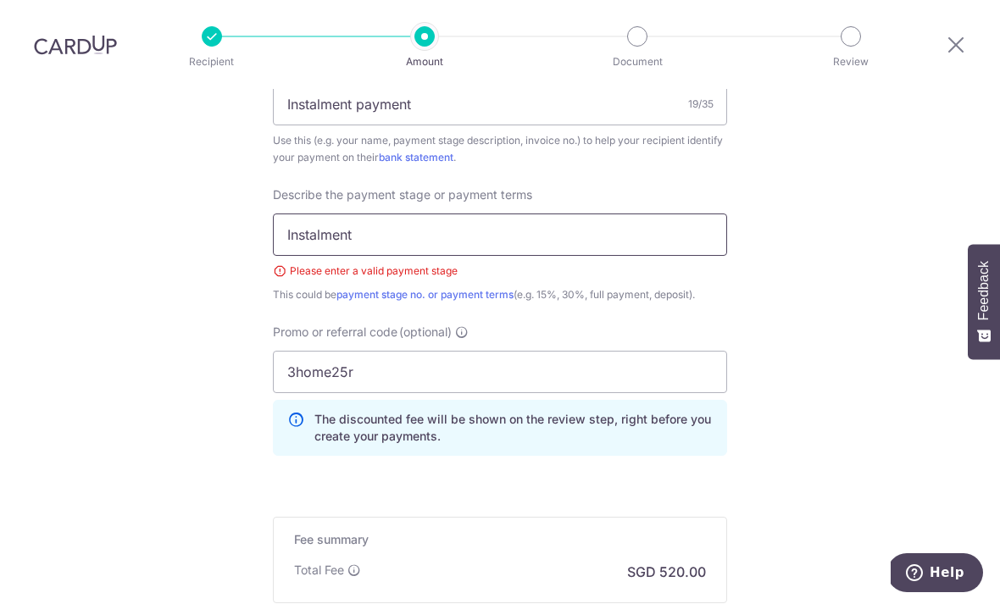
scroll to position [1084, 0]
type input "Stage 2 to 5"
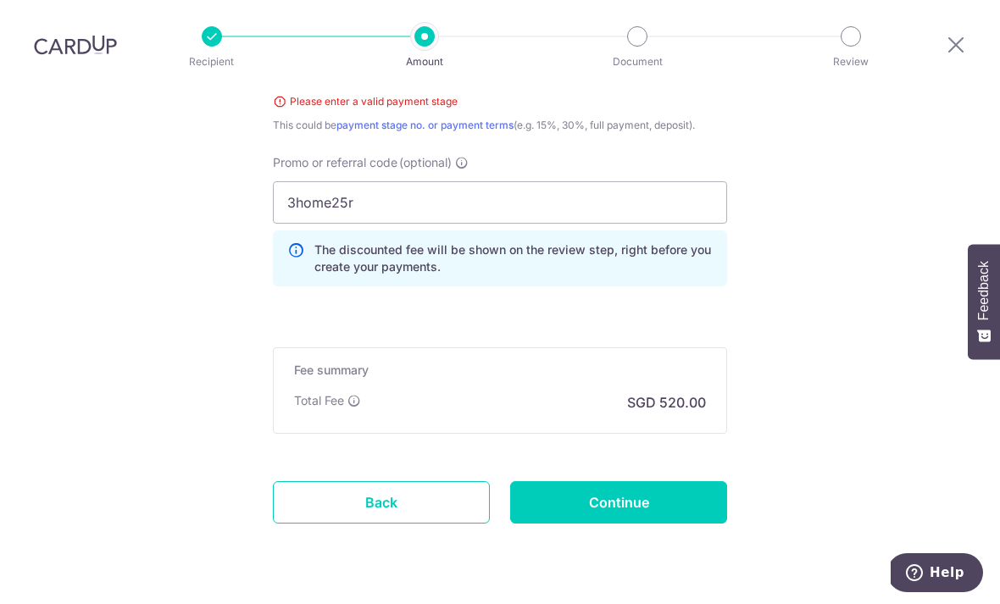
scroll to position [1253, 0]
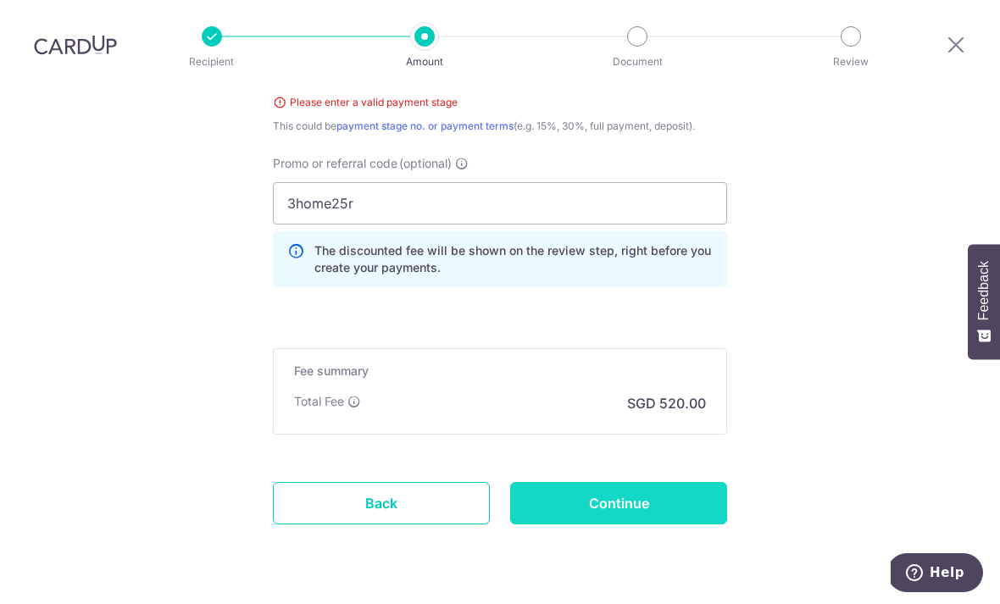
click at [650, 482] on input "Continue" at bounding box center [618, 503] width 217 height 42
type input "Create Schedule"
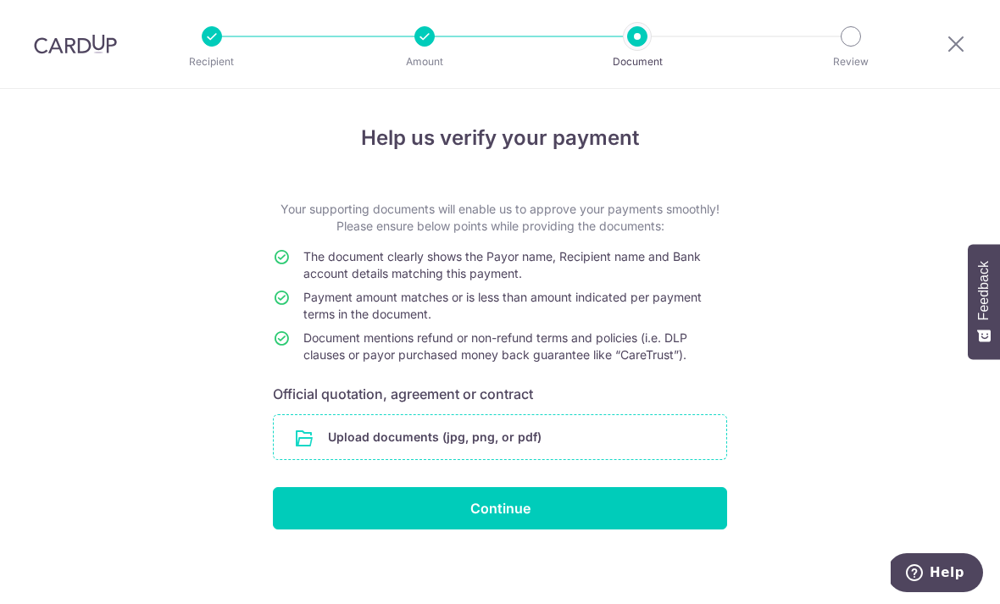
click at [360, 426] on input "file" at bounding box center [500, 437] width 453 height 44
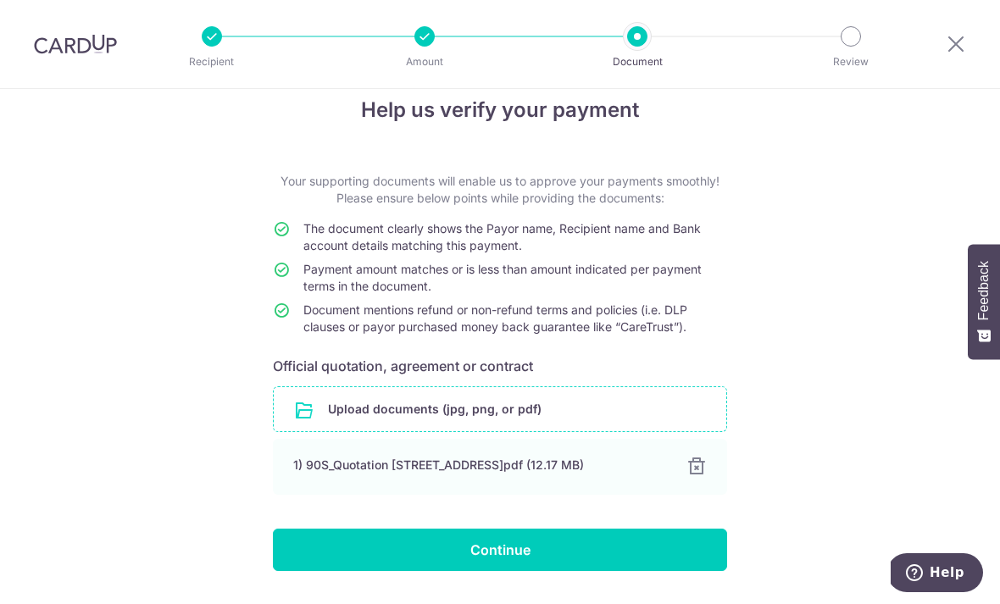
scroll to position [27, 0]
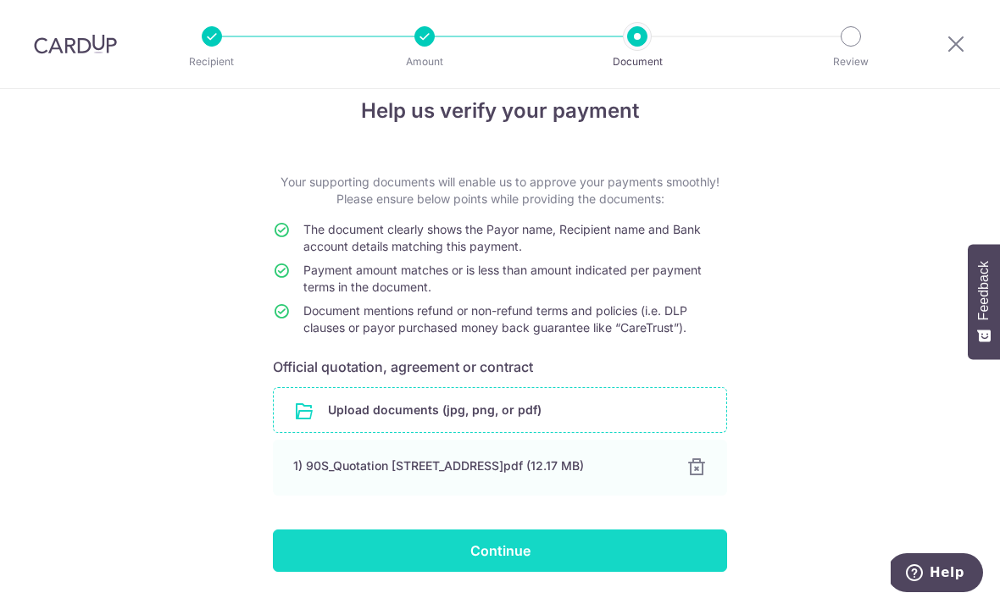
click at [382, 572] on input "Continue" at bounding box center [500, 551] width 454 height 42
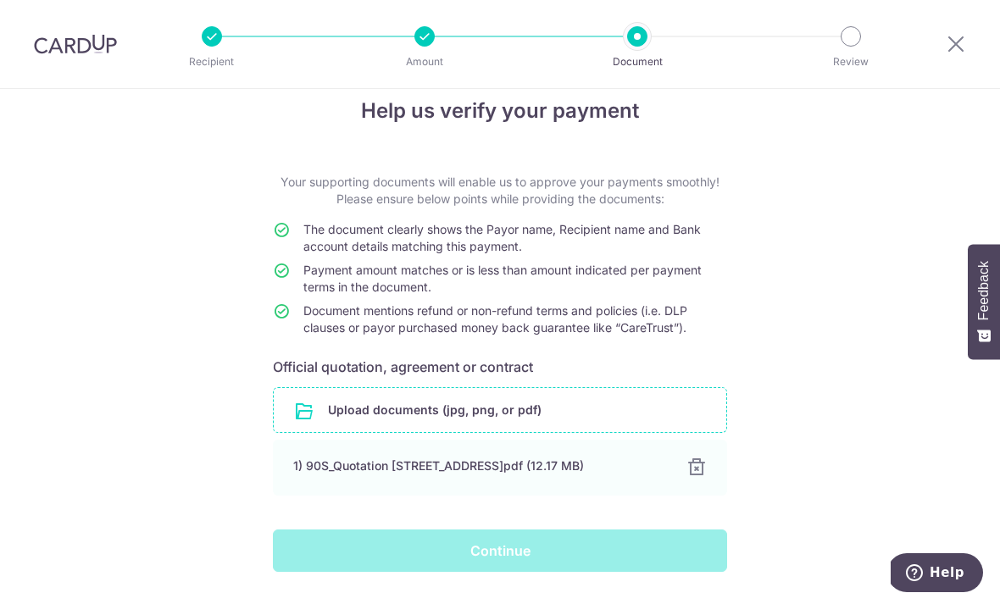
click at [381, 572] on div "Continue" at bounding box center [500, 551] width 475 height 42
click at [393, 563] on div "Continue" at bounding box center [500, 551] width 475 height 42
click at [407, 572] on div "Continue" at bounding box center [500, 551] width 475 height 42
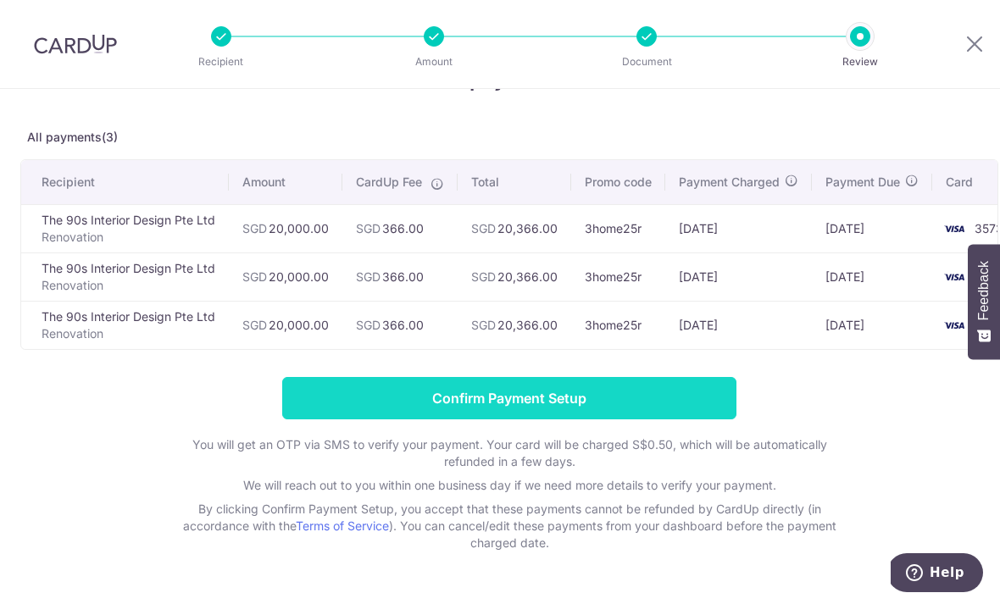
click at [597, 399] on input "Confirm Payment Setup" at bounding box center [509, 398] width 454 height 42
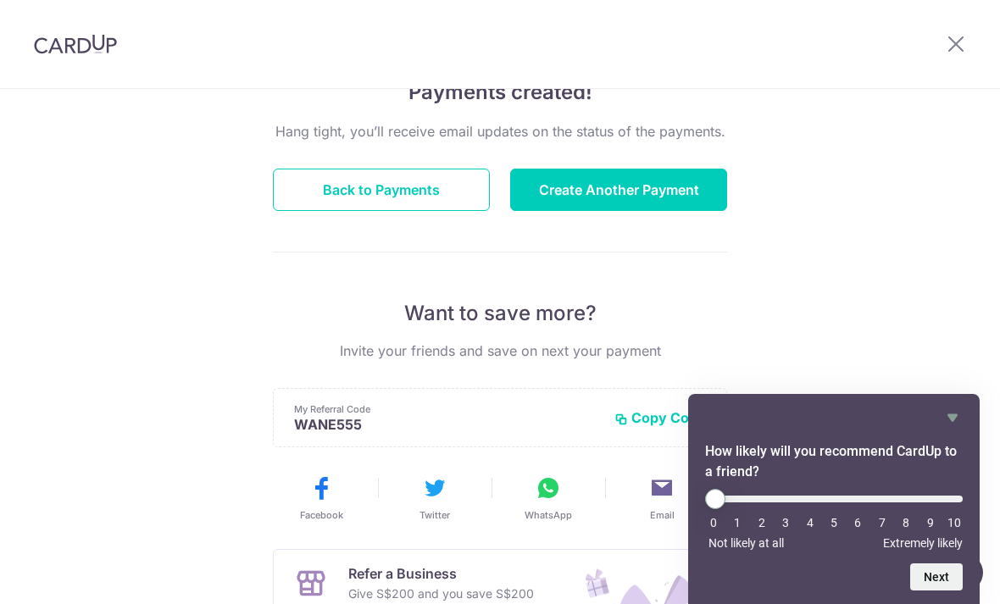
scroll to position [152, 0]
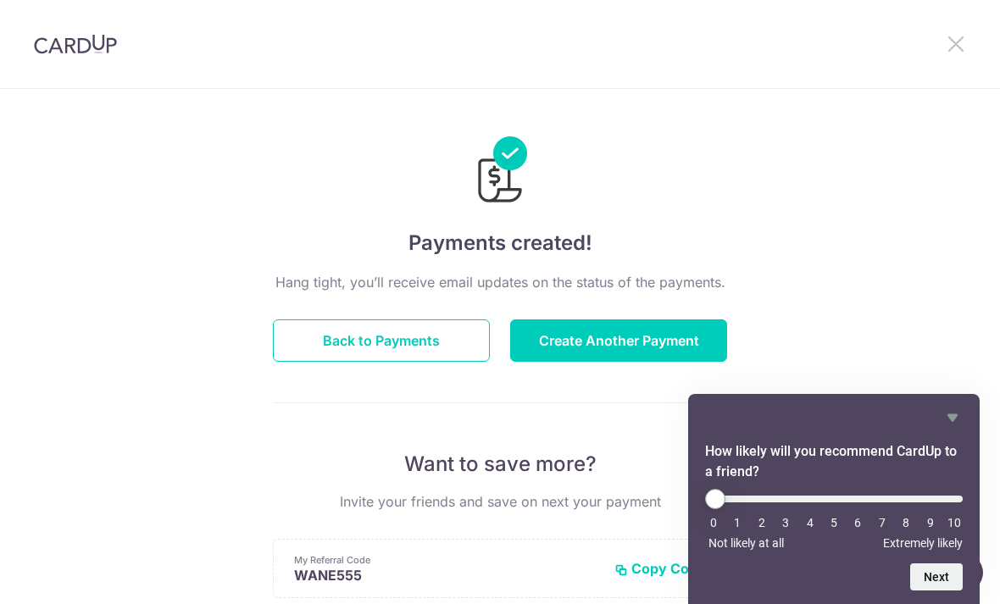
click at [961, 34] on icon at bounding box center [956, 43] width 20 height 21
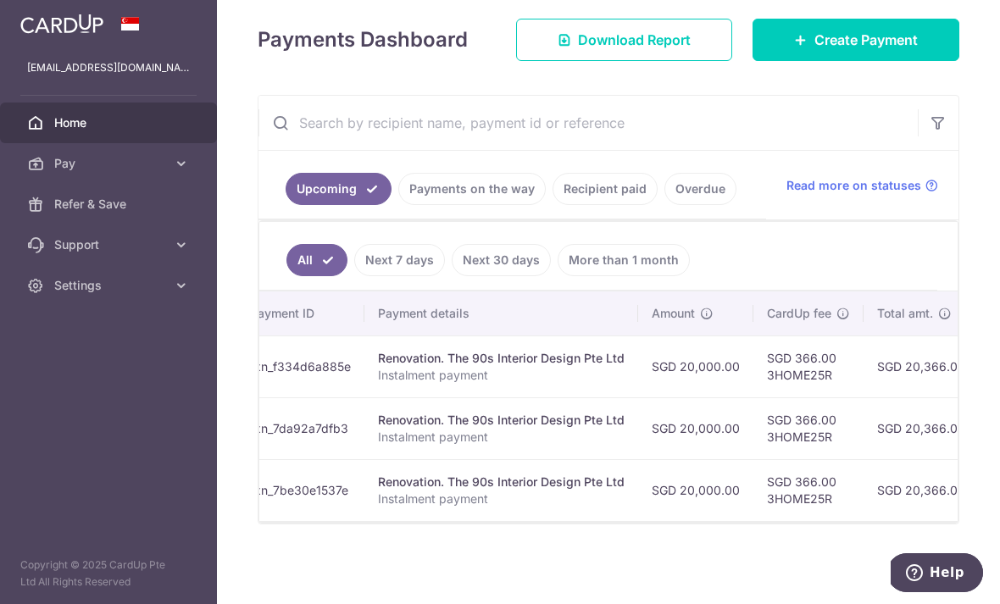
scroll to position [226, 0]
